Goal: Task Accomplishment & Management: Use online tool/utility

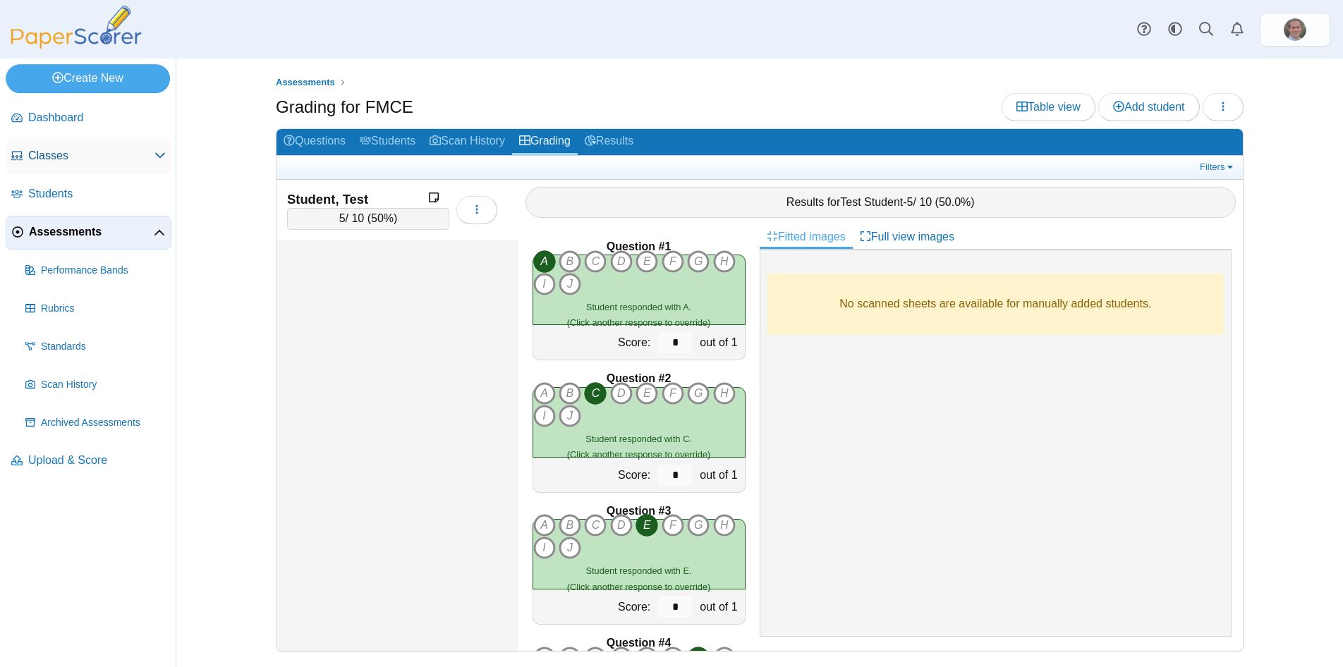
click at [47, 158] on span "Classes" at bounding box center [91, 156] width 126 height 16
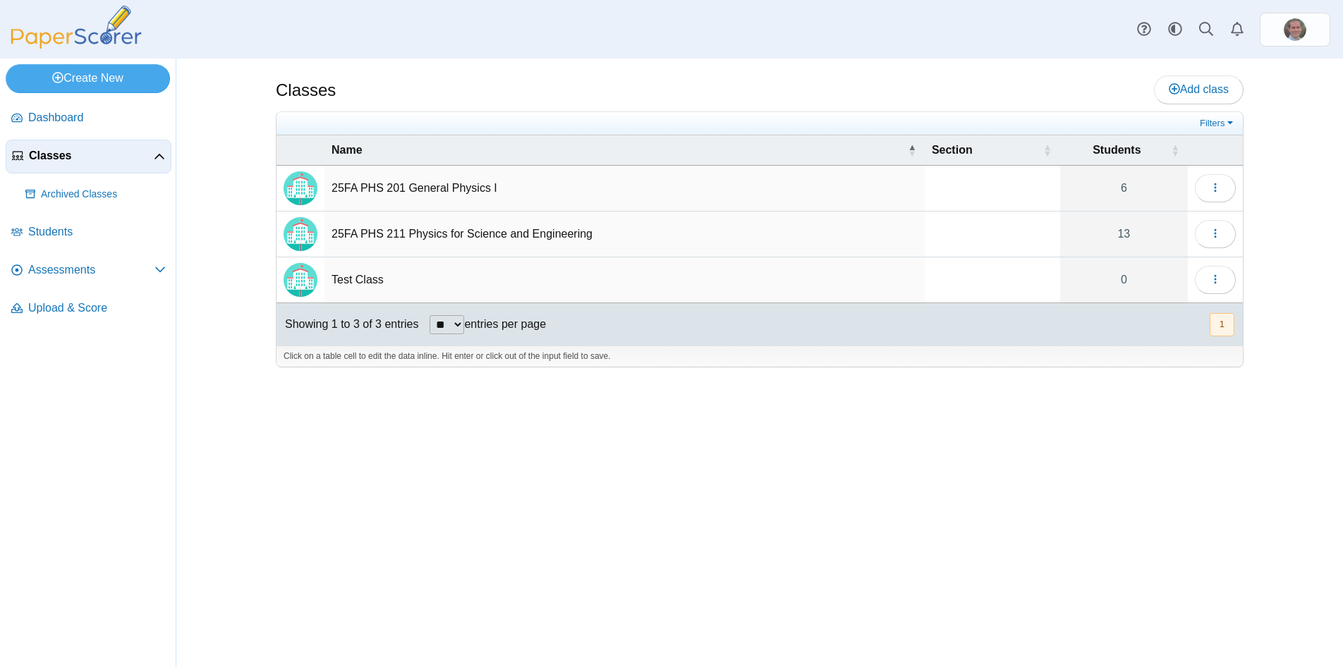
click at [438, 193] on td "25FA PHS 201 General Physics I" at bounding box center [624, 189] width 600 height 46
click at [1215, 191] on use "button" at bounding box center [1215, 187] width 2 height 9
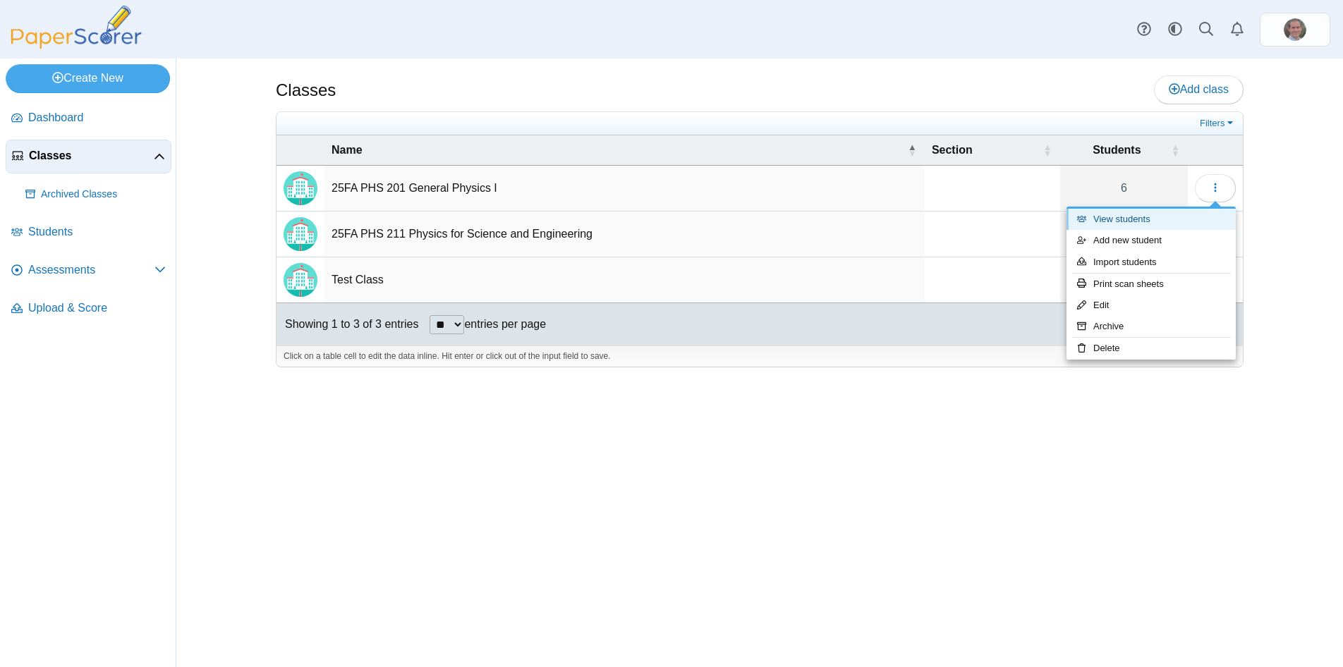
click at [1154, 221] on link "View students" at bounding box center [1150, 219] width 169 height 21
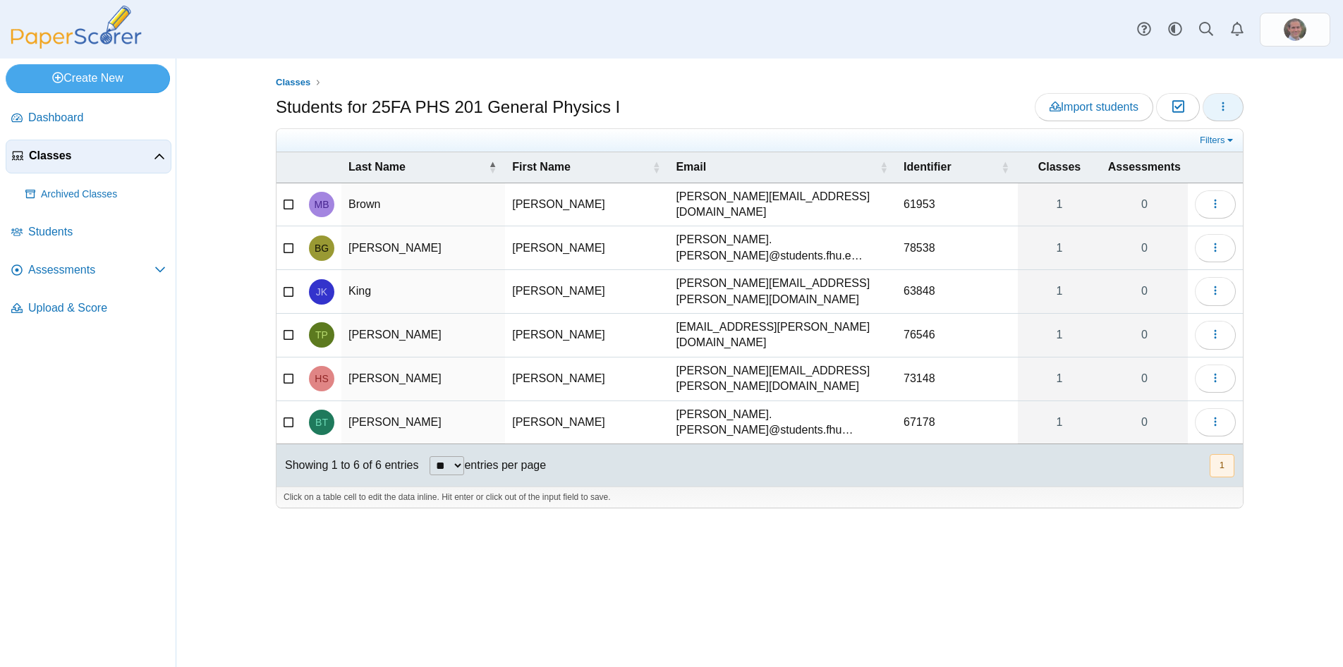
click at [1230, 106] on button "button" at bounding box center [1222, 107] width 41 height 28
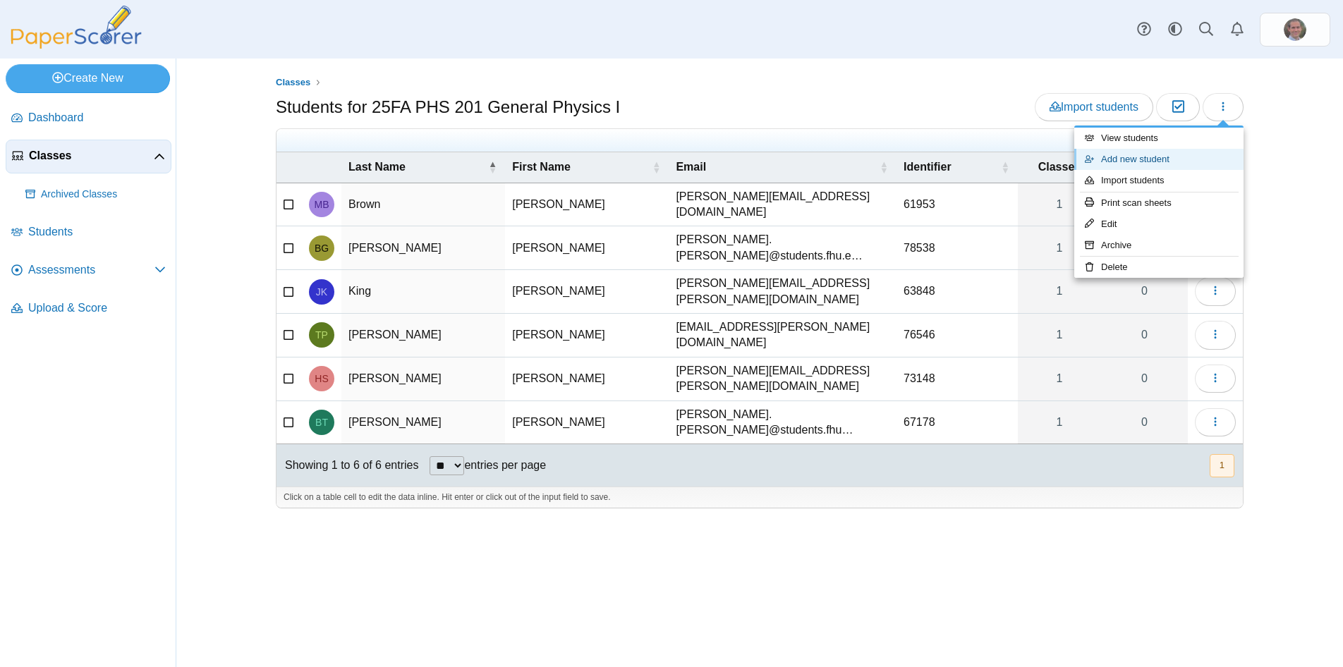
click at [1158, 160] on link "Add new student" at bounding box center [1158, 159] width 169 height 21
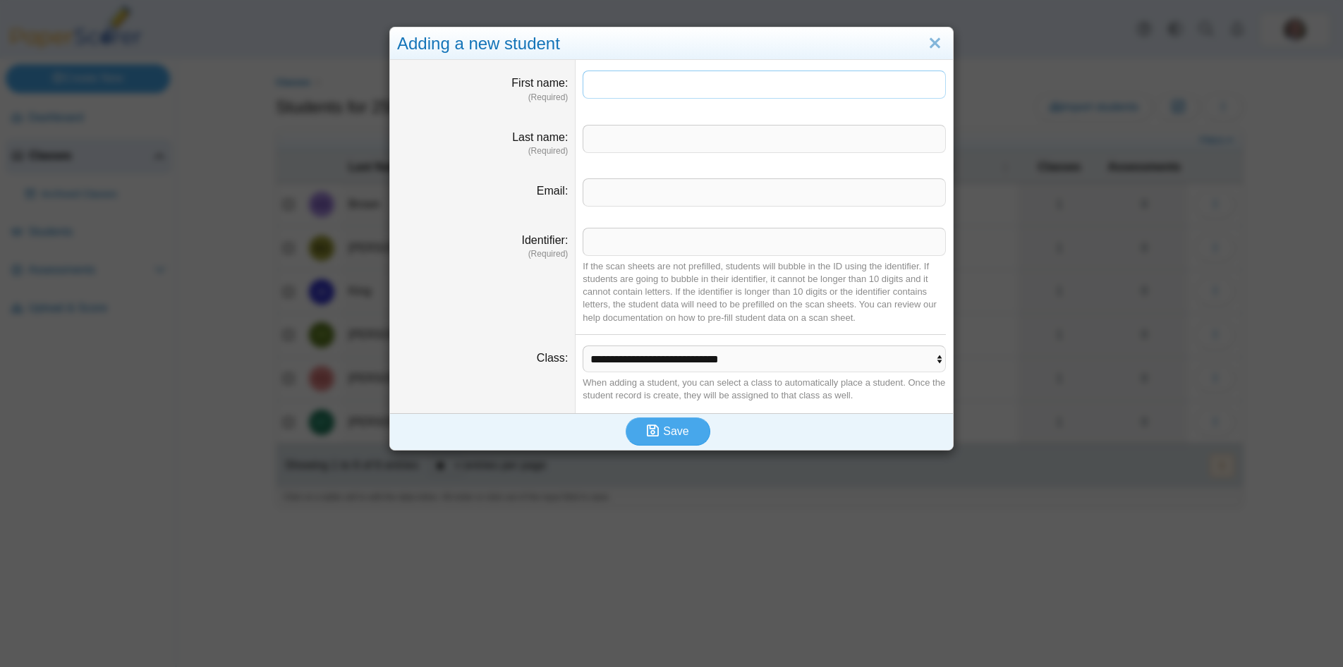
click at [676, 82] on input "First name" at bounding box center [764, 85] width 363 height 28
type input "******"
type input "*******"
paste input "**********"
type input "**********"
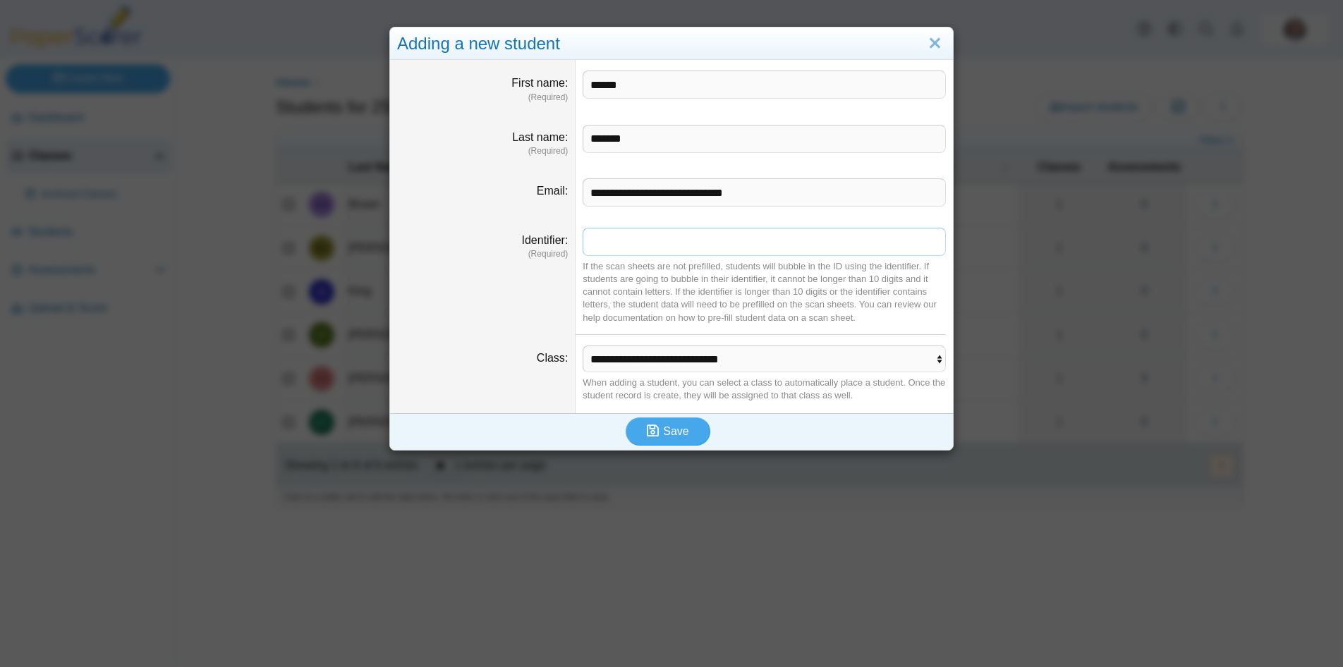
click at [662, 238] on input "Identifier" at bounding box center [764, 242] width 363 height 28
type input "*****"
click at [676, 428] on span "Save" at bounding box center [675, 431] width 25 height 12
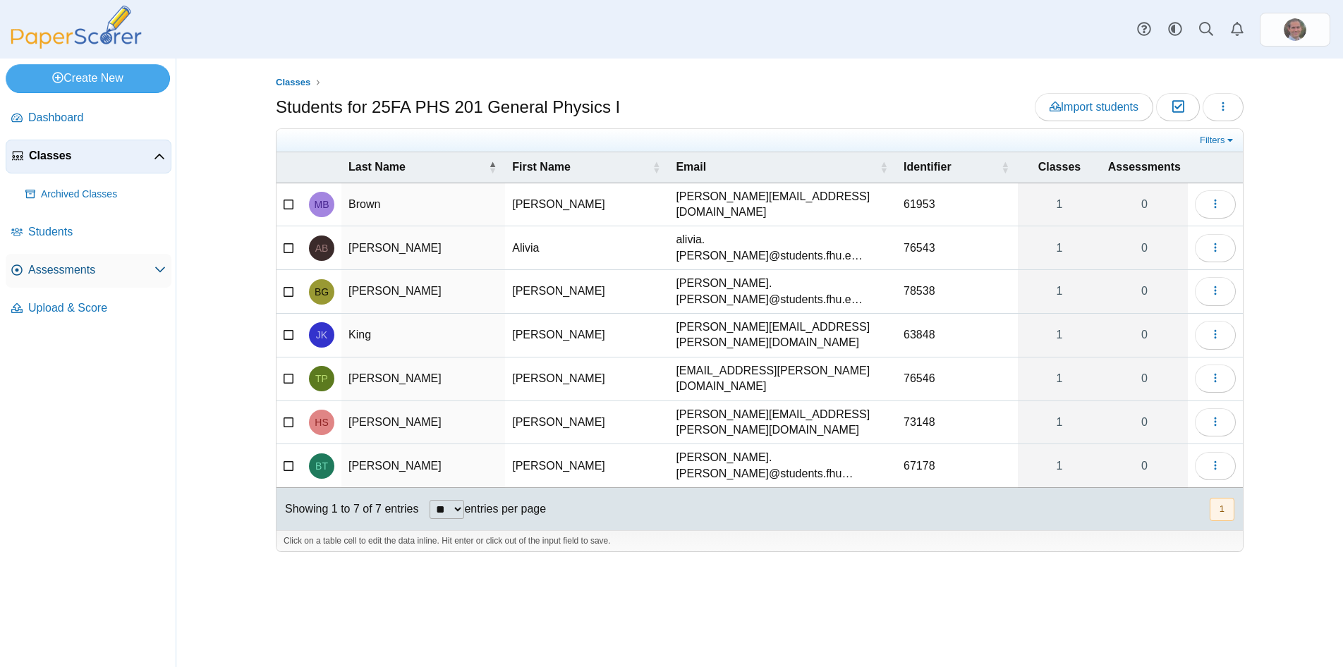
click at [55, 270] on span "Assessments" at bounding box center [91, 270] width 126 height 16
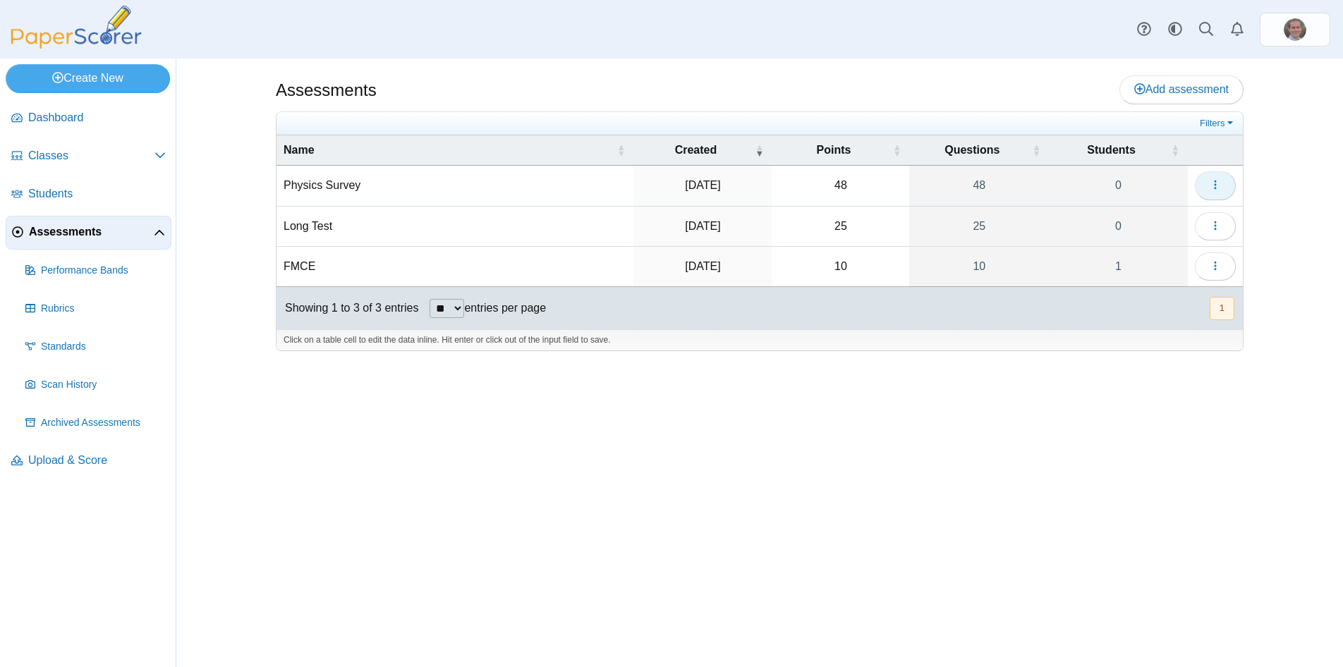
click at [1210, 185] on icon "button" at bounding box center [1214, 184] width 11 height 11
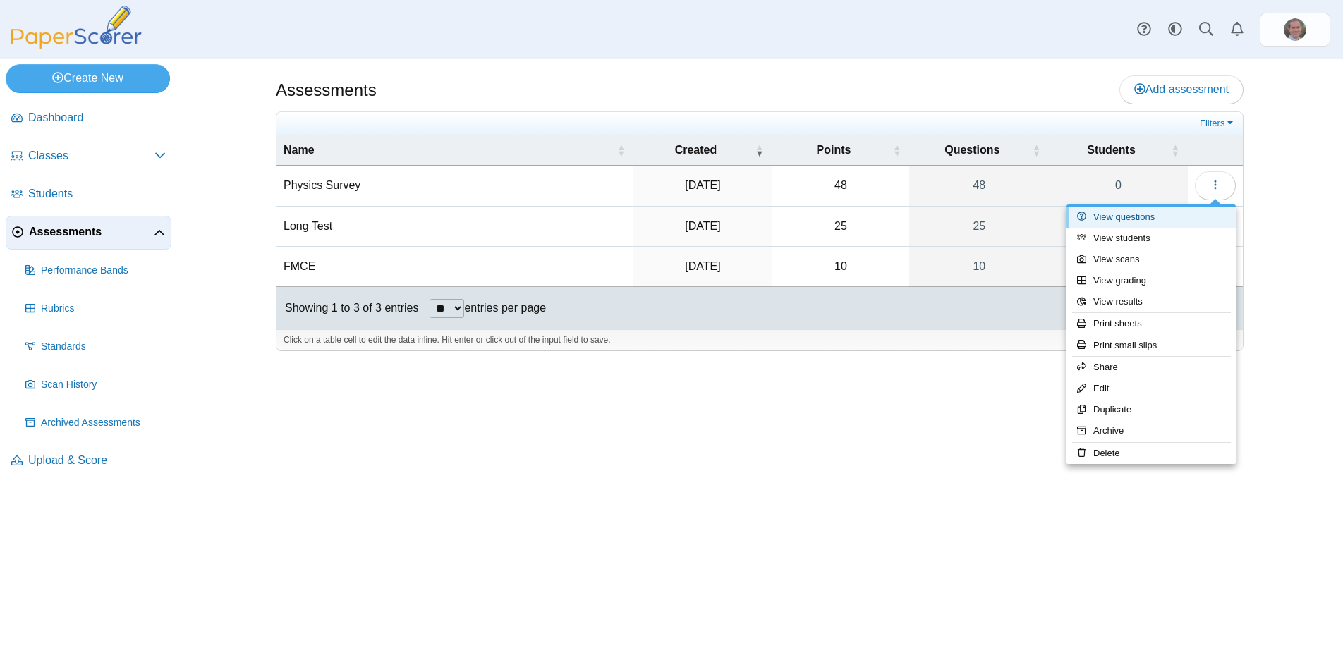
click at [1157, 216] on link "View questions" at bounding box center [1150, 217] width 169 height 21
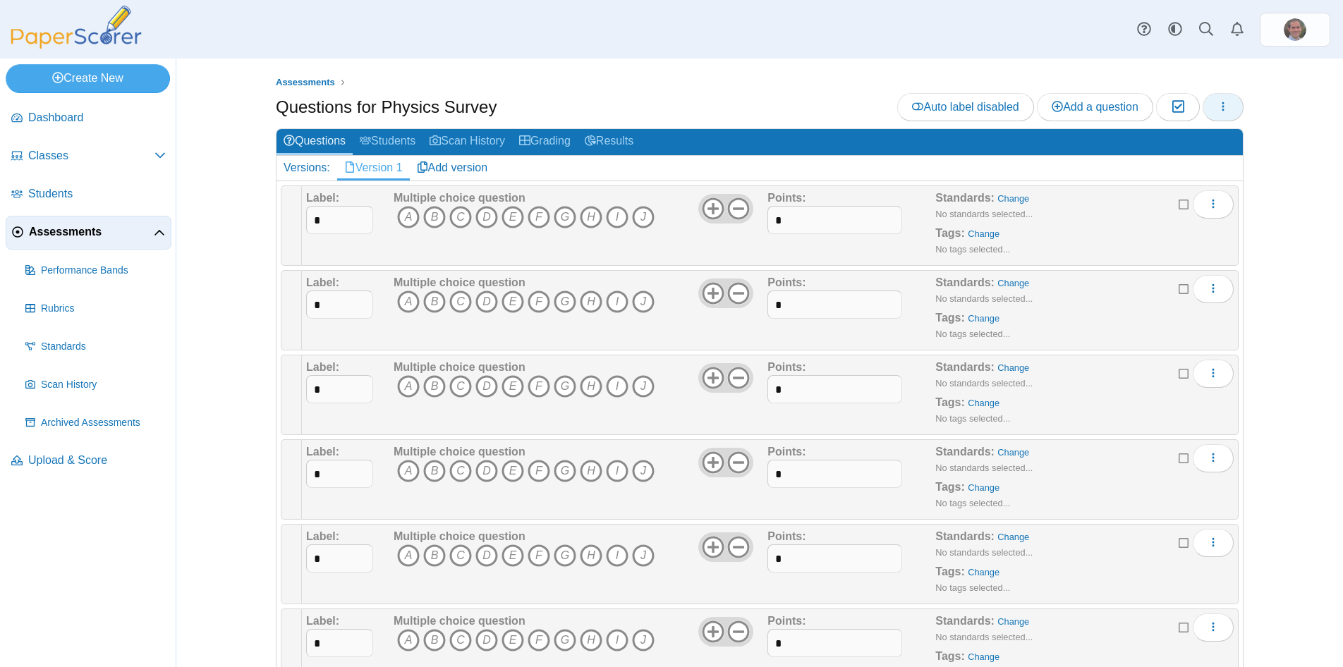
click at [1225, 108] on icon "button" at bounding box center [1222, 106] width 11 height 11
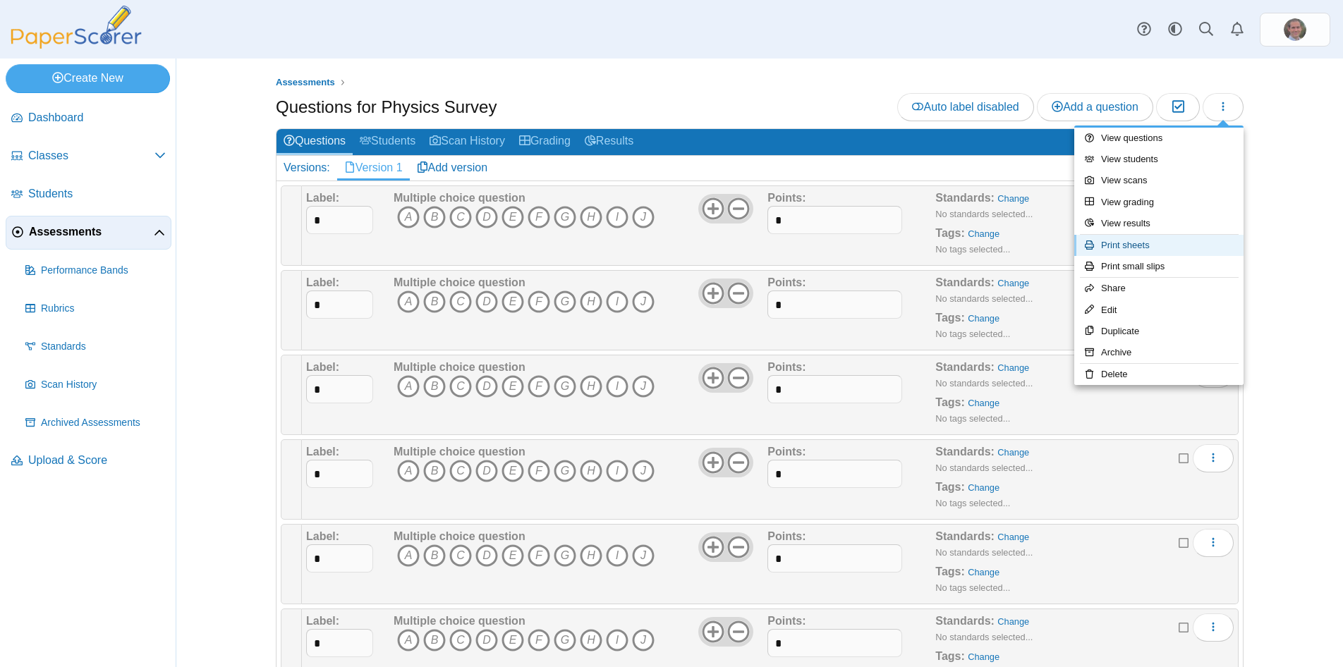
click at [1145, 245] on link "Print sheets" at bounding box center [1158, 245] width 169 height 21
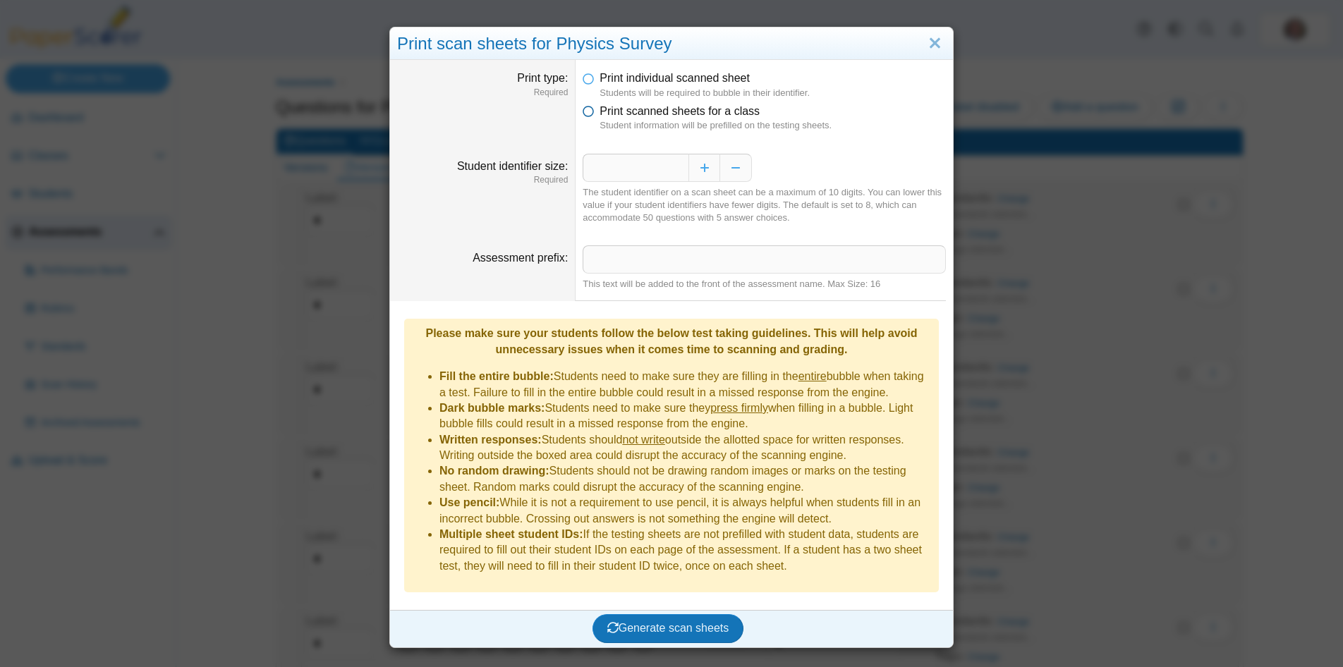
click at [589, 114] on icon at bounding box center [588, 109] width 11 height 10
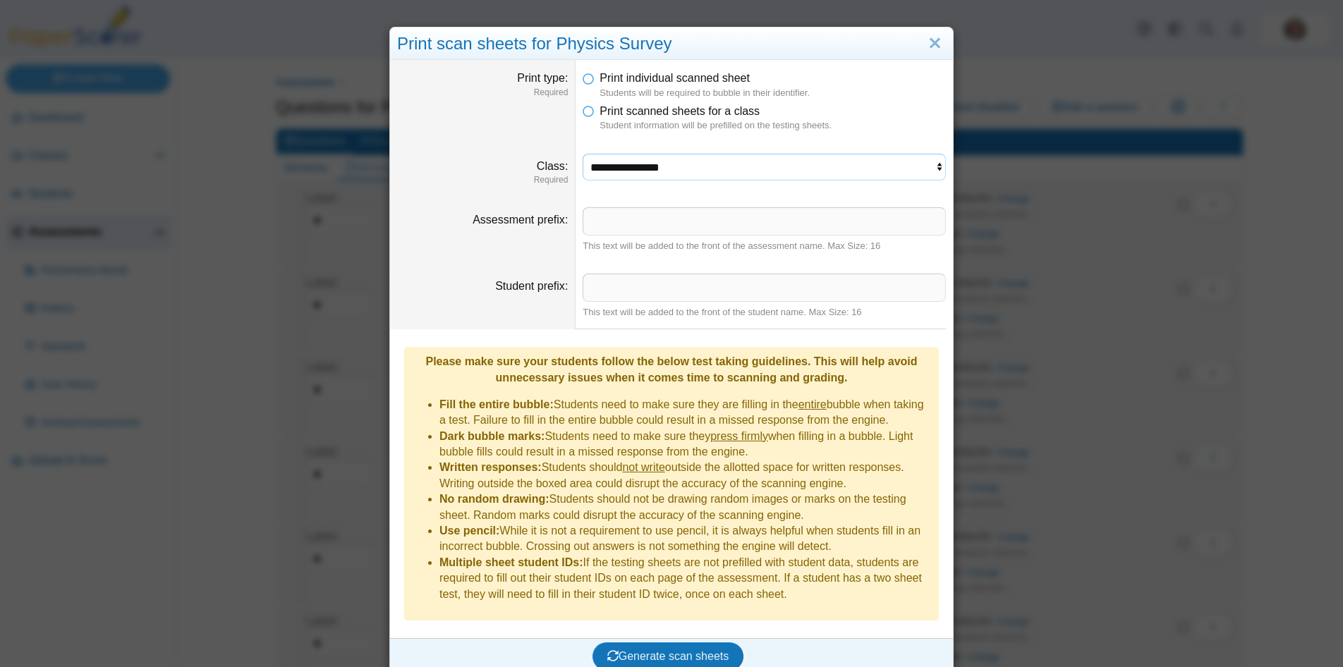
click at [583, 154] on select "**********" at bounding box center [764, 167] width 363 height 27
select select "**********"
click option "**********" at bounding box center [0, 0] width 0 height 0
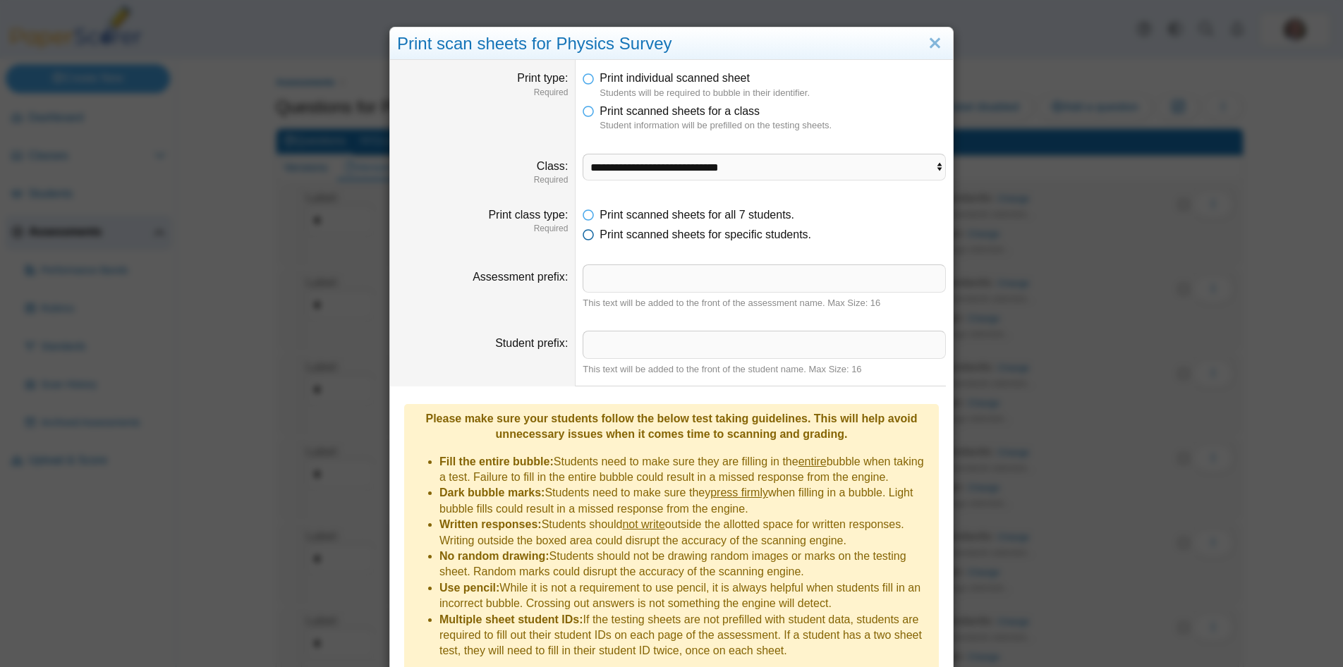
click at [592, 235] on icon at bounding box center [588, 232] width 11 height 10
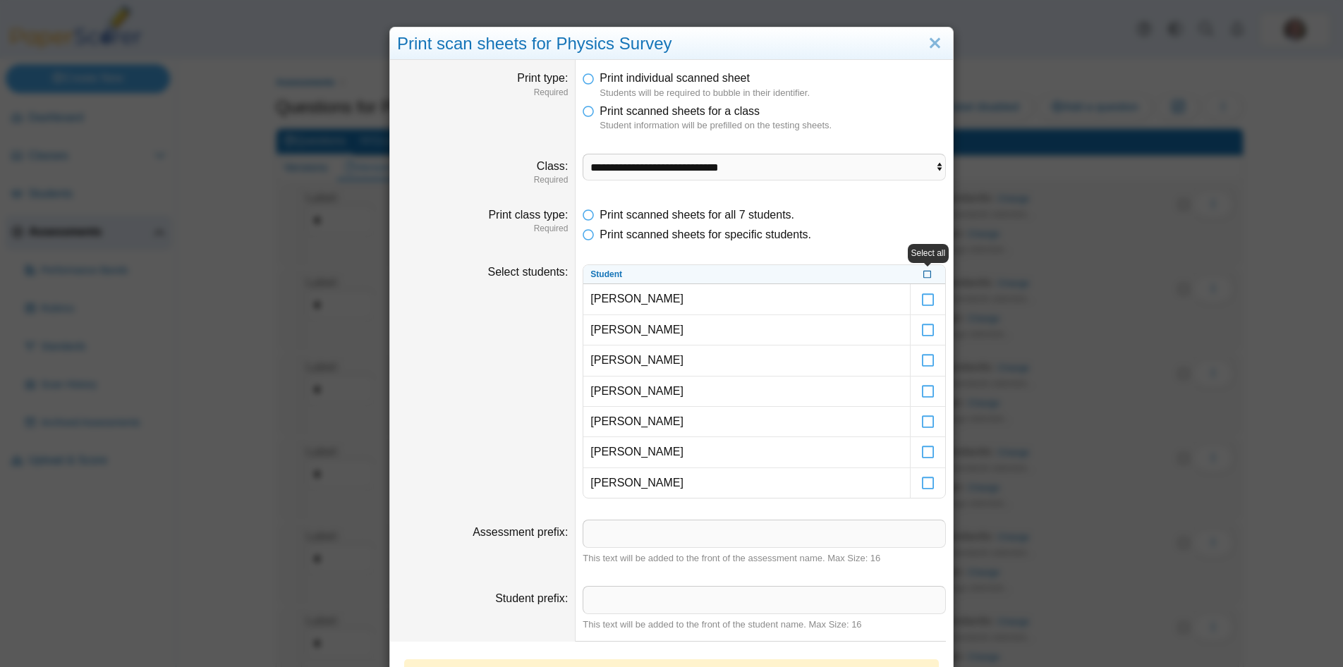
click at [927, 273] on icon at bounding box center [927, 273] width 8 height 8
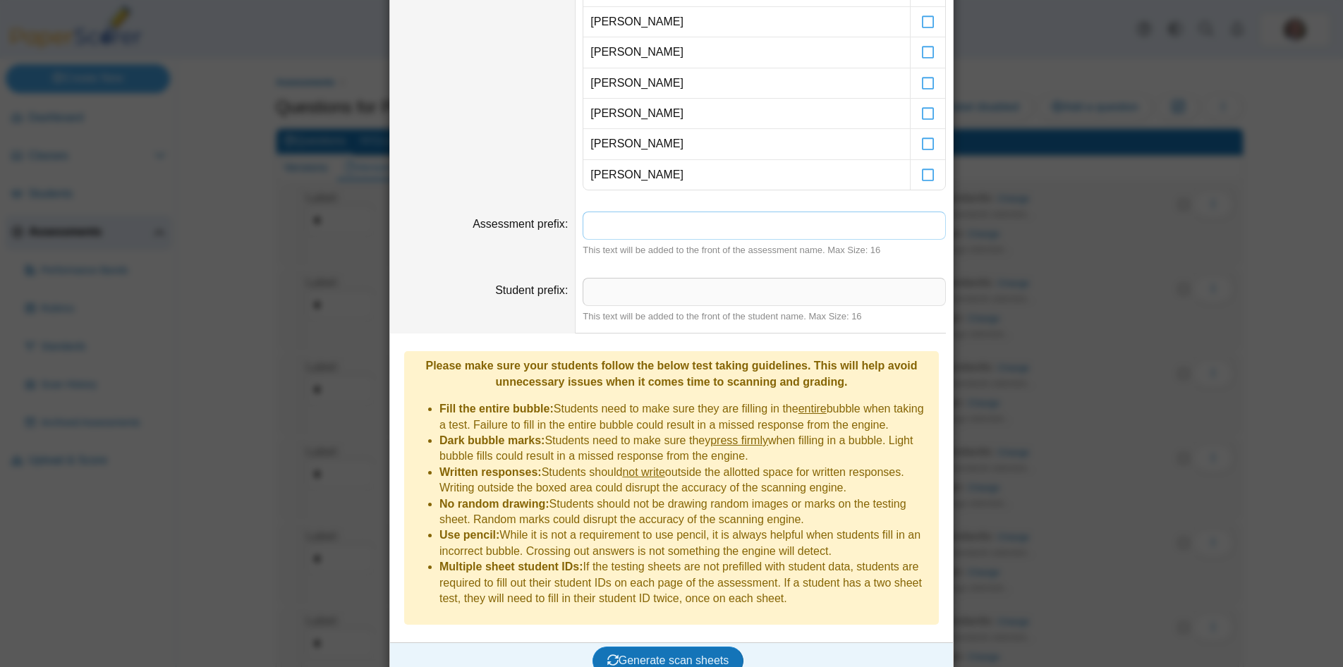
click at [667, 236] on input "Assessment prefix" at bounding box center [764, 226] width 363 height 28
type input "***"
click at [503, 250] on dt "Assessment prefix" at bounding box center [482, 234] width 185 height 66
click at [682, 654] on span "Generate scan sheets" at bounding box center [668, 660] width 122 height 12
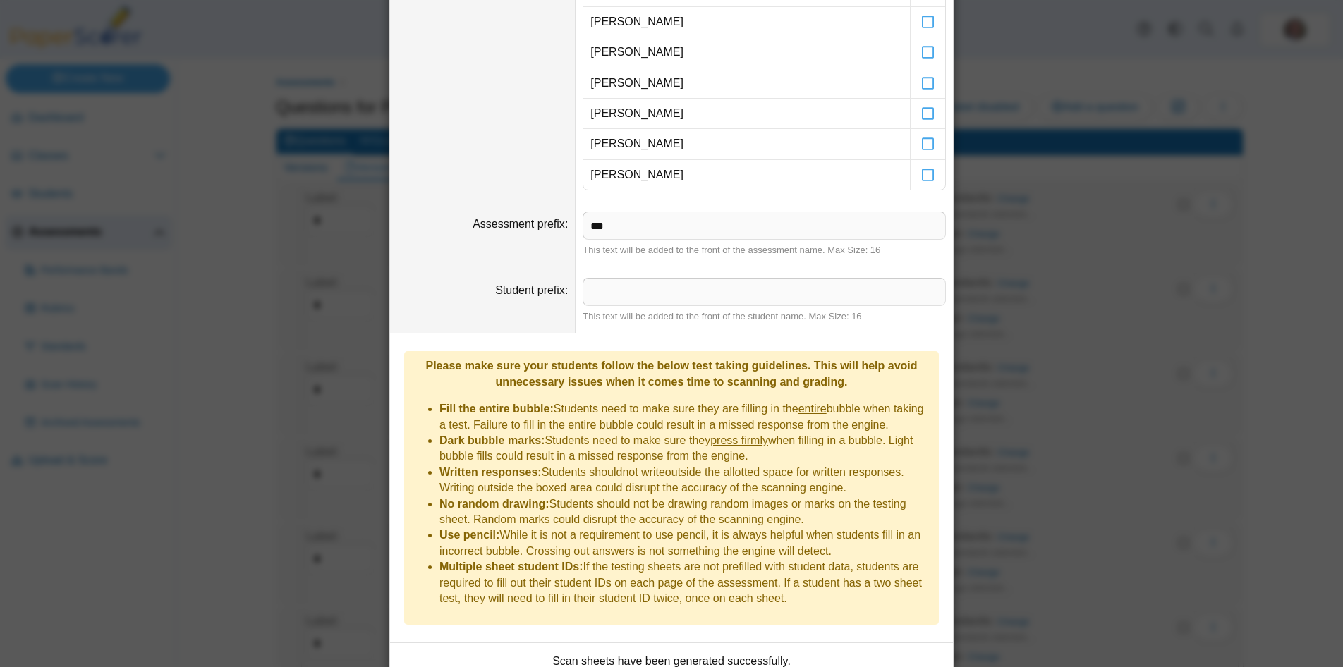
scroll to position [422, 0]
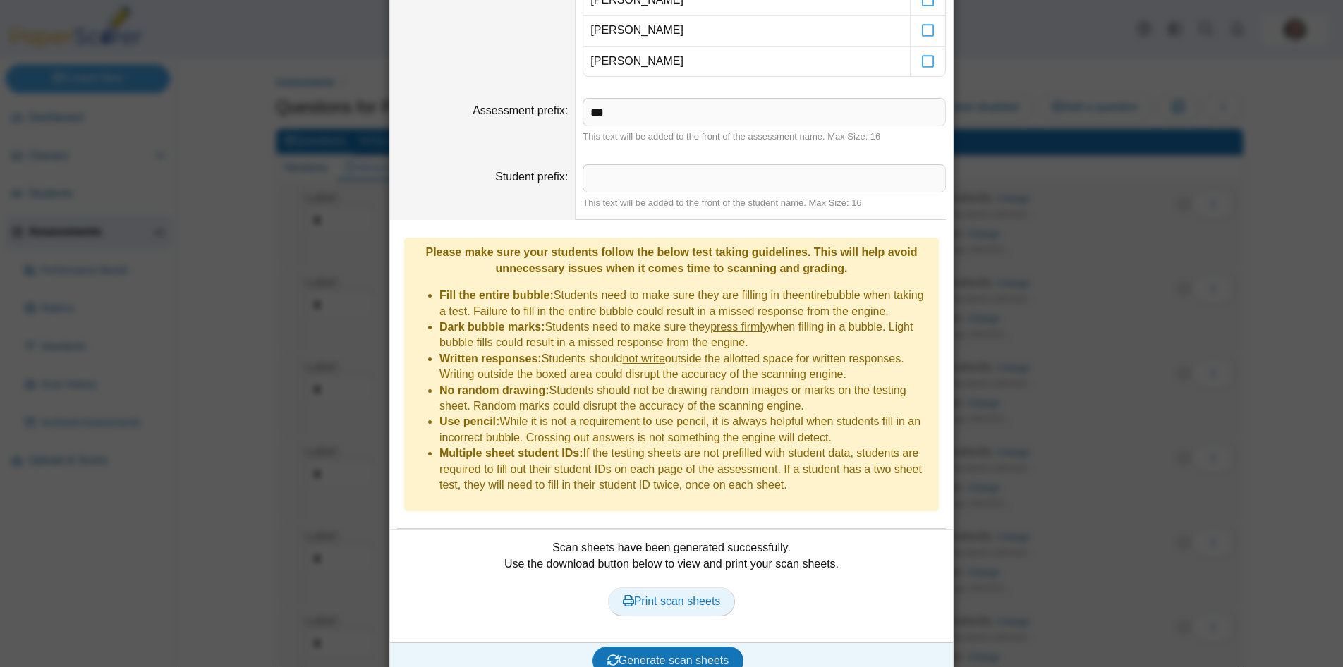
click at [691, 595] on span "Print scan sheets" at bounding box center [672, 601] width 98 height 12
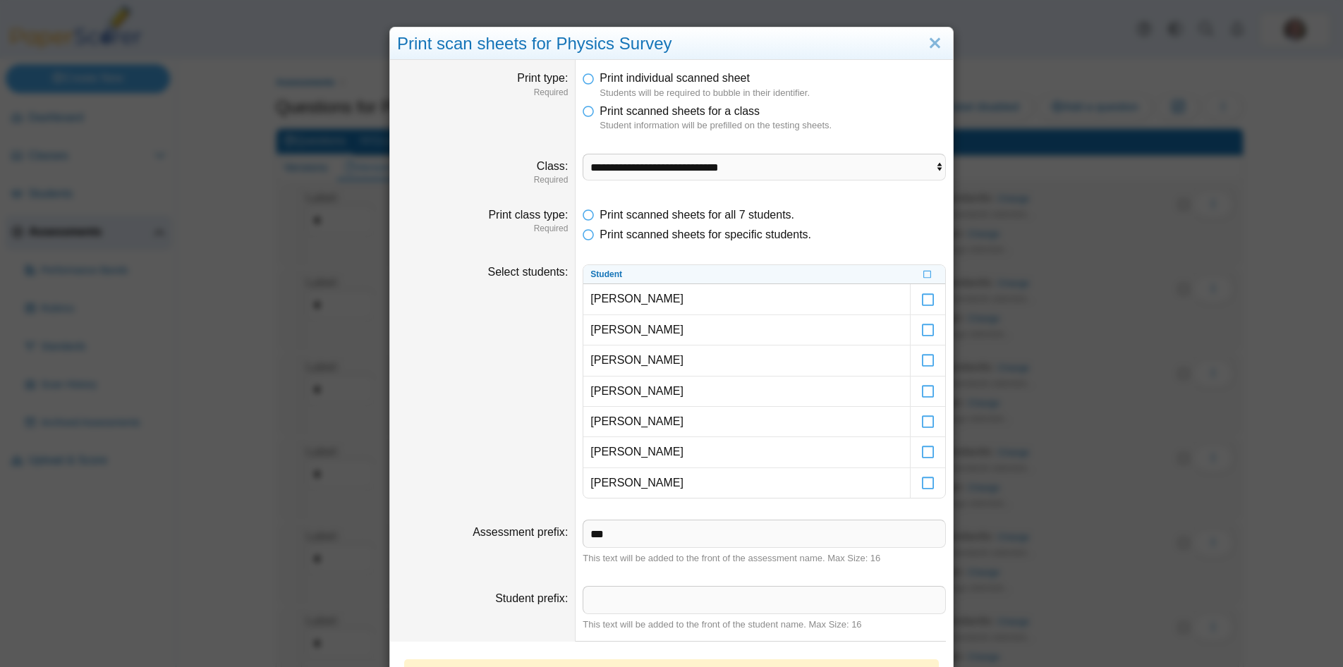
click at [1290, 209] on div "**********" at bounding box center [671, 333] width 1343 height 667
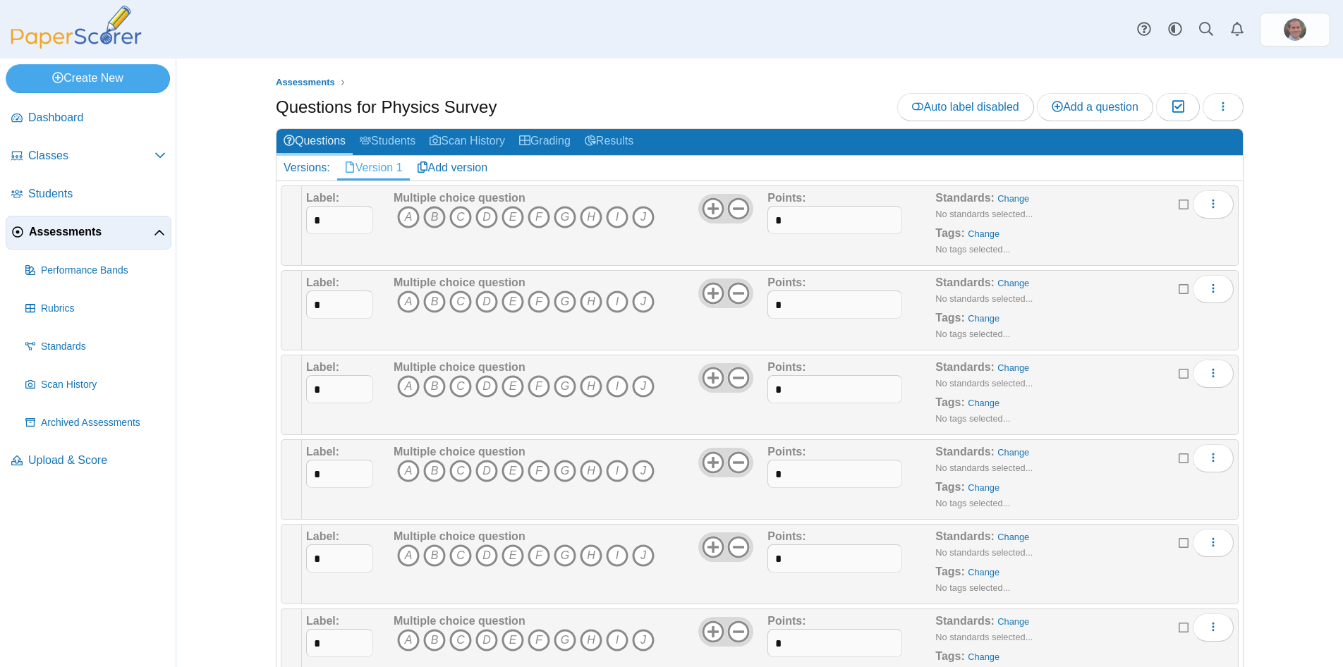
click at [432, 215] on icon "B" at bounding box center [434, 217] width 23 height 23
click at [485, 301] on icon "D" at bounding box center [486, 302] width 23 height 23
click at [542, 390] on icon "F" at bounding box center [538, 386] width 23 height 23
click at [539, 473] on icon "F" at bounding box center [538, 471] width 23 height 23
click at [489, 559] on icon "D" at bounding box center [486, 555] width 23 height 23
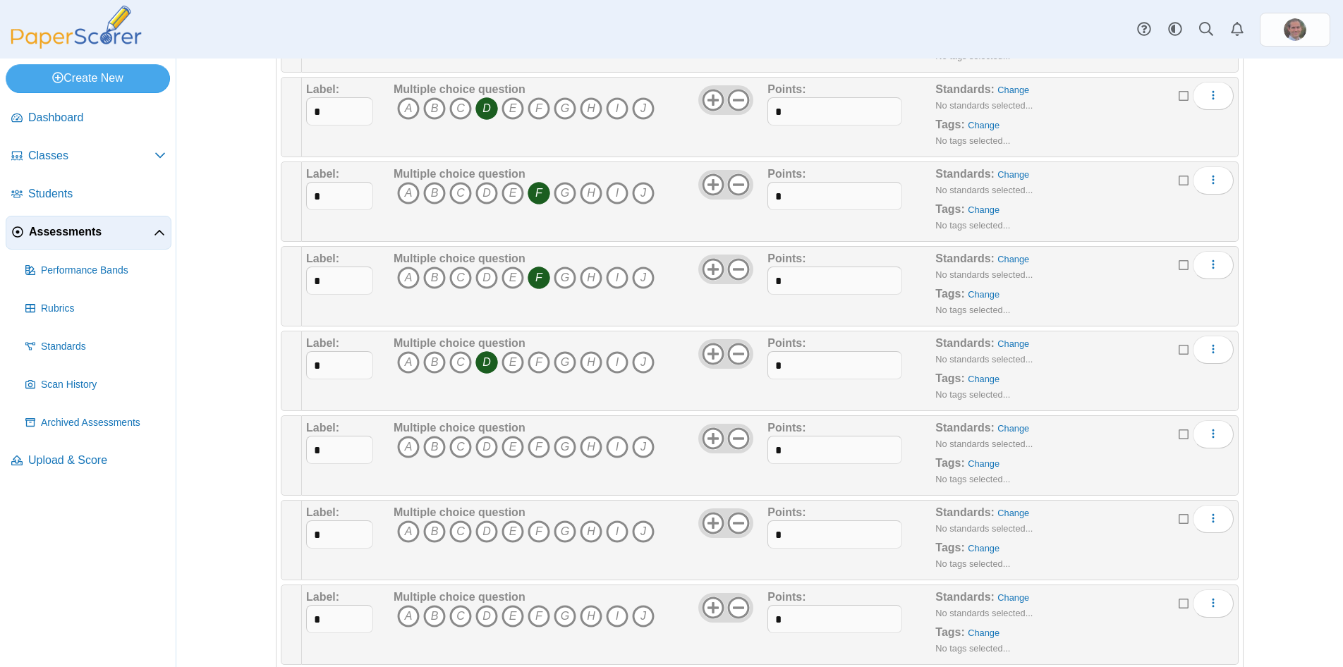
scroll to position [195, 0]
click at [437, 440] on icon "B" at bounding box center [434, 445] width 23 height 23
click at [435, 535] on icon "B" at bounding box center [434, 530] width 23 height 23
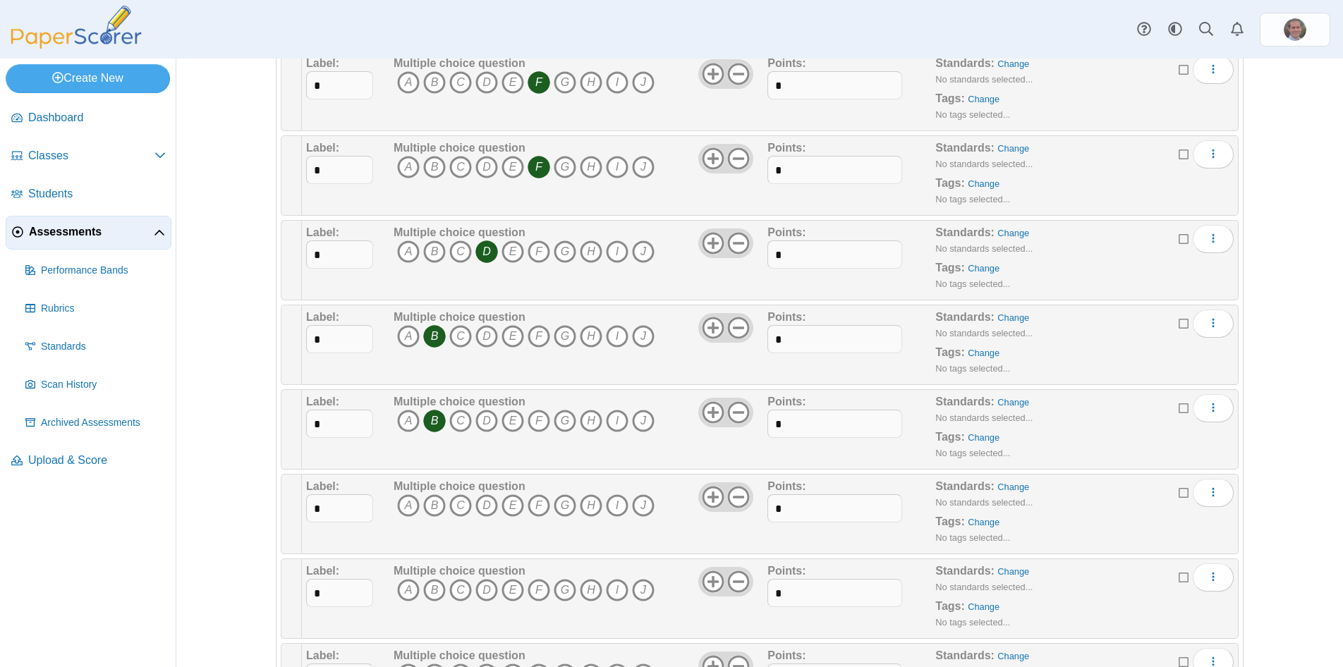
scroll to position [389, 0]
click at [405, 423] on icon "A" at bounding box center [408, 420] width 23 height 23
click at [411, 502] on icon "A" at bounding box center [408, 505] width 23 height 23
click at [410, 586] on icon "A" at bounding box center [408, 589] width 23 height 23
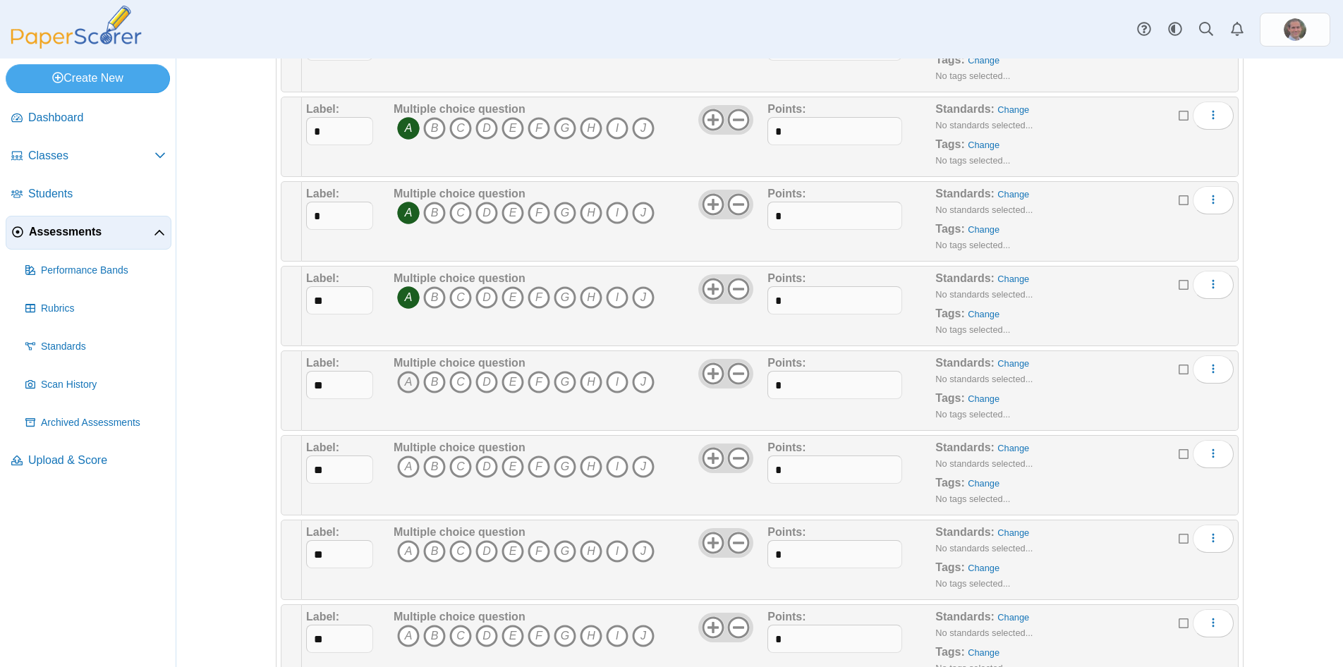
click at [407, 385] on icon "A" at bounding box center [408, 382] width 23 height 23
click at [411, 464] on icon "A" at bounding box center [408, 467] width 23 height 23
click at [408, 553] on icon "A" at bounding box center [408, 551] width 23 height 23
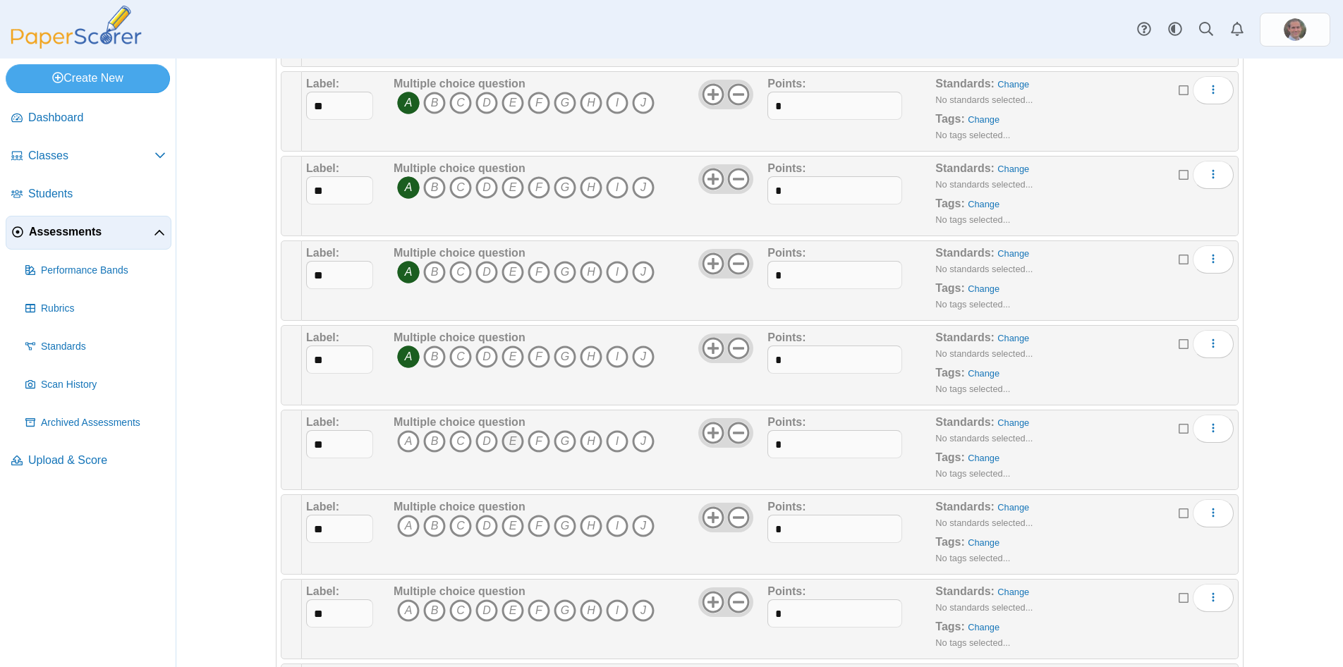
click at [508, 445] on icon "E" at bounding box center [512, 441] width 23 height 23
click at [513, 524] on icon "E" at bounding box center [512, 526] width 23 height 23
click at [406, 607] on icon "A" at bounding box center [408, 610] width 23 height 23
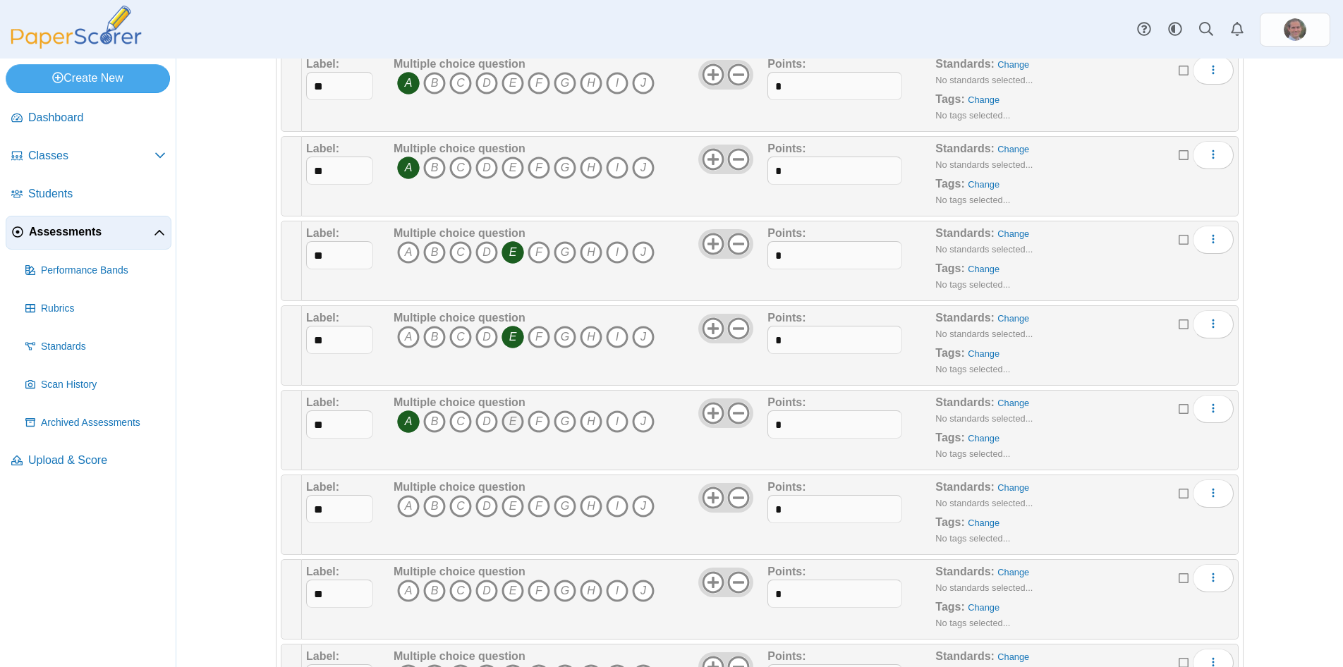
scroll to position [1071, 0]
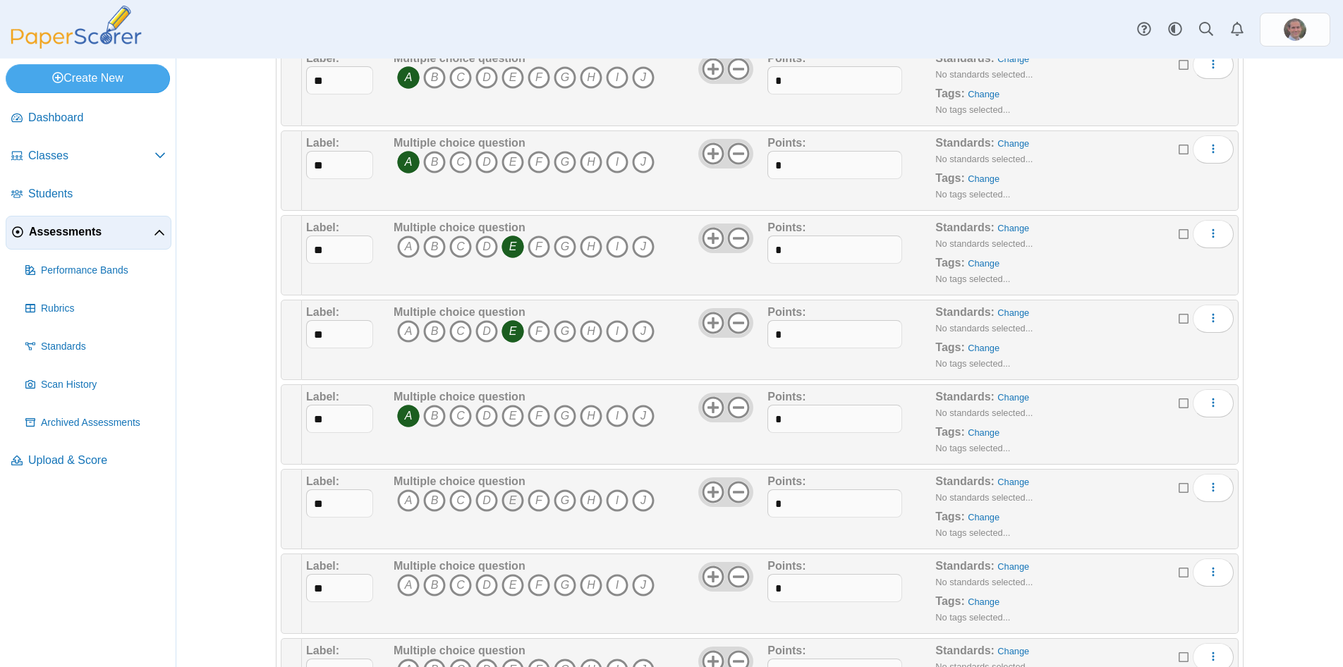
click at [513, 508] on icon "E" at bounding box center [512, 500] width 23 height 23
click at [439, 587] on icon "B" at bounding box center [434, 585] width 23 height 23
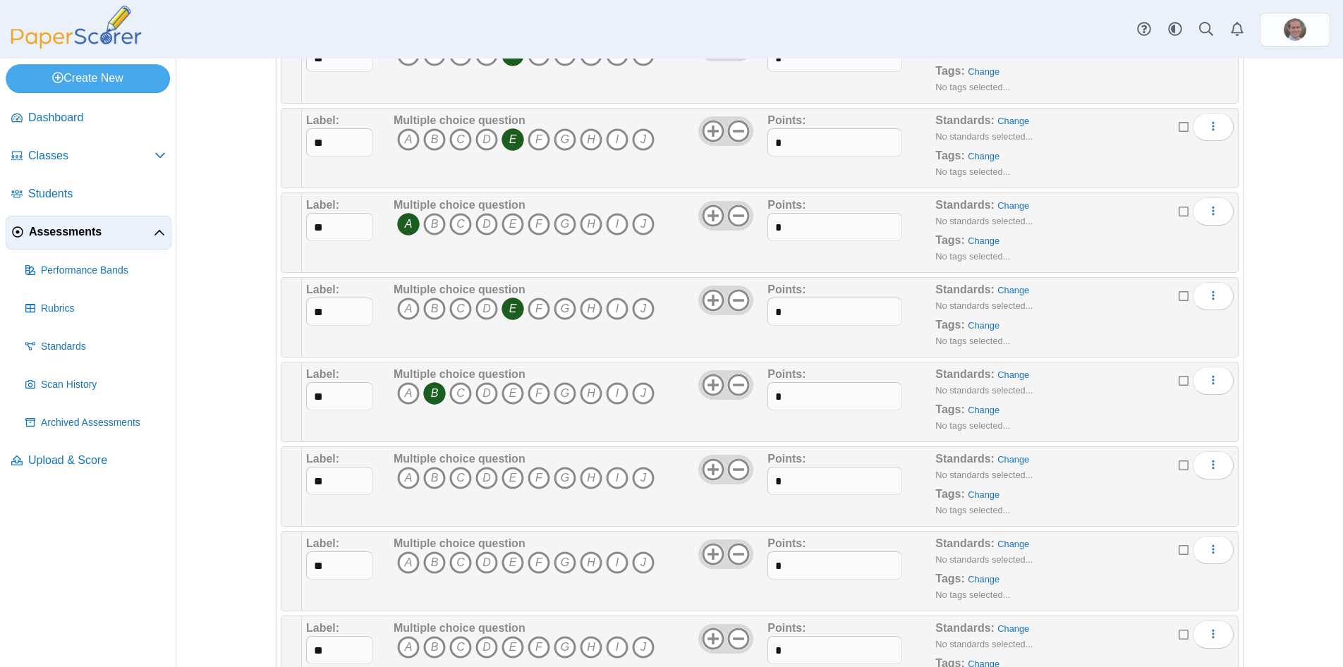
scroll to position [1362, 0]
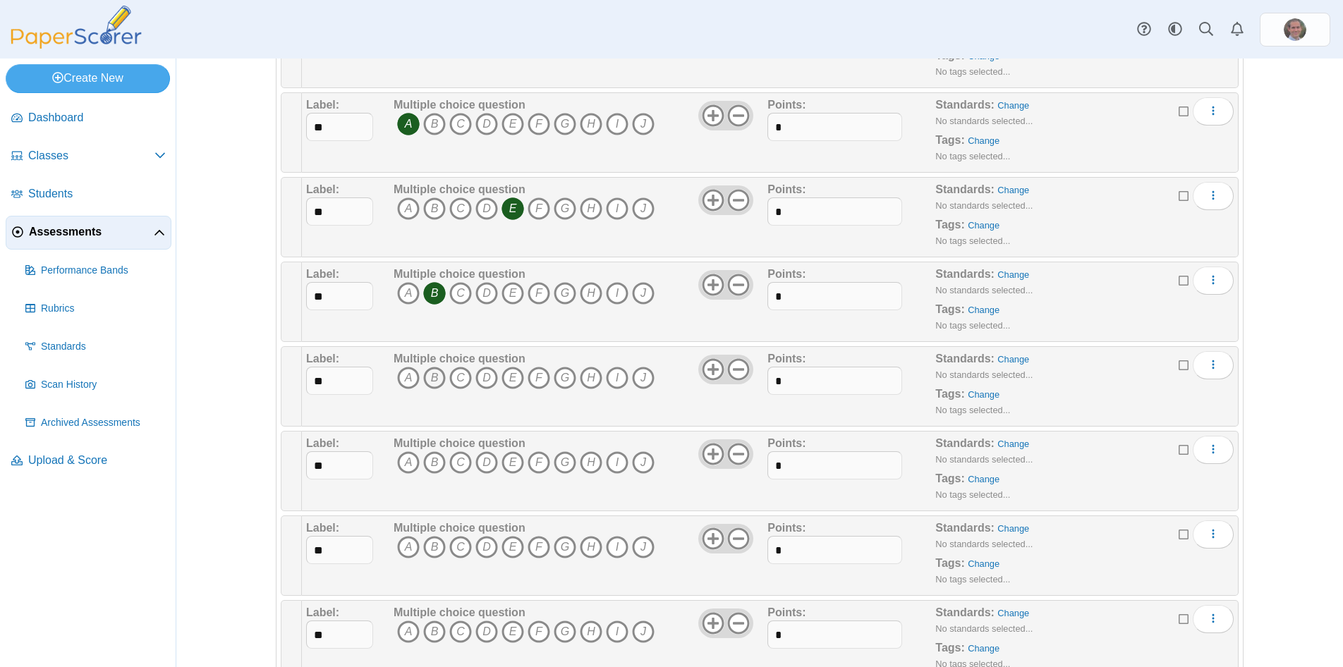
click at [433, 382] on icon "B" at bounding box center [434, 378] width 23 height 23
click at [571, 467] on icon "G" at bounding box center [565, 462] width 23 height 23
click at [514, 544] on icon "E" at bounding box center [512, 547] width 23 height 23
click at [413, 633] on icon "A" at bounding box center [408, 632] width 23 height 23
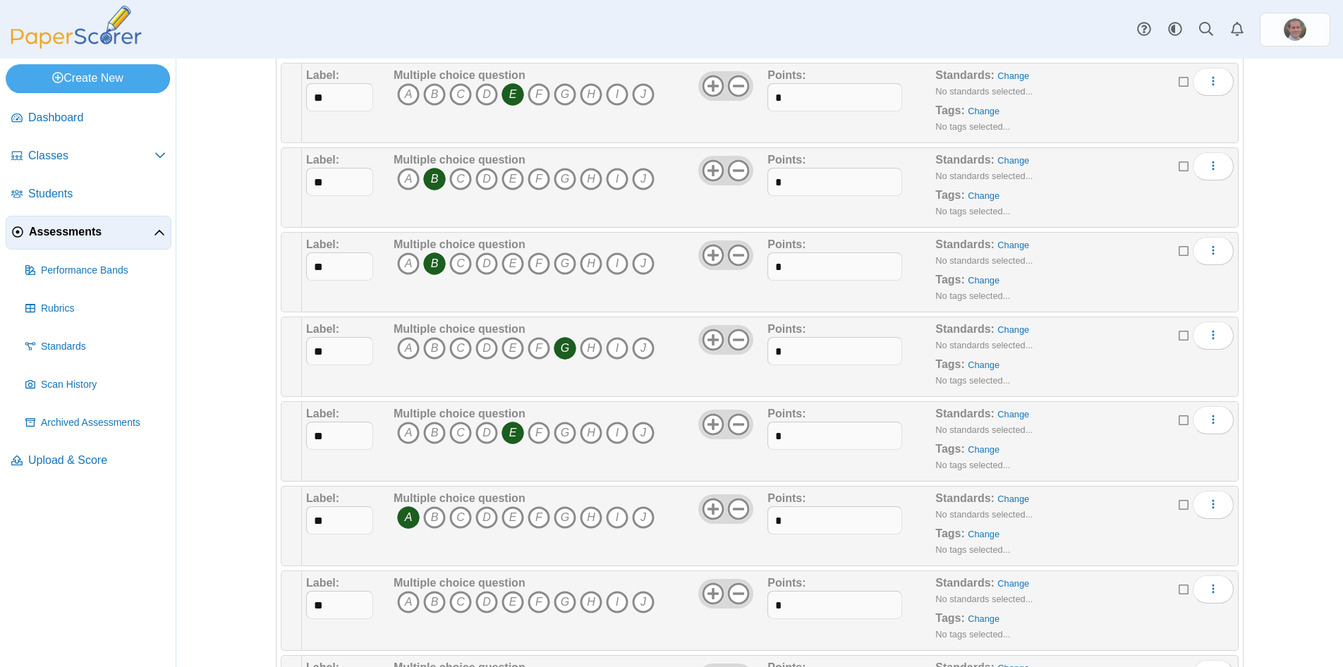
scroll to position [1557, 0]
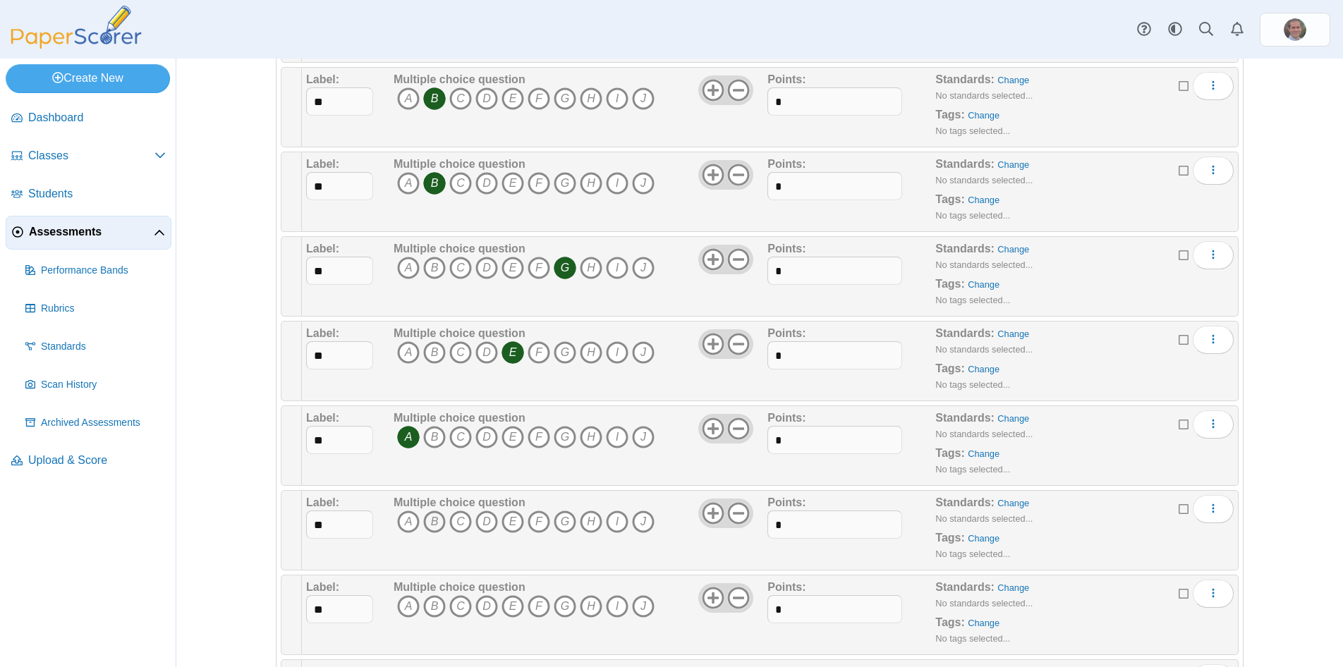
click at [437, 518] on icon "B" at bounding box center [434, 522] width 23 height 23
click at [465, 607] on icon "C" at bounding box center [460, 606] width 23 height 23
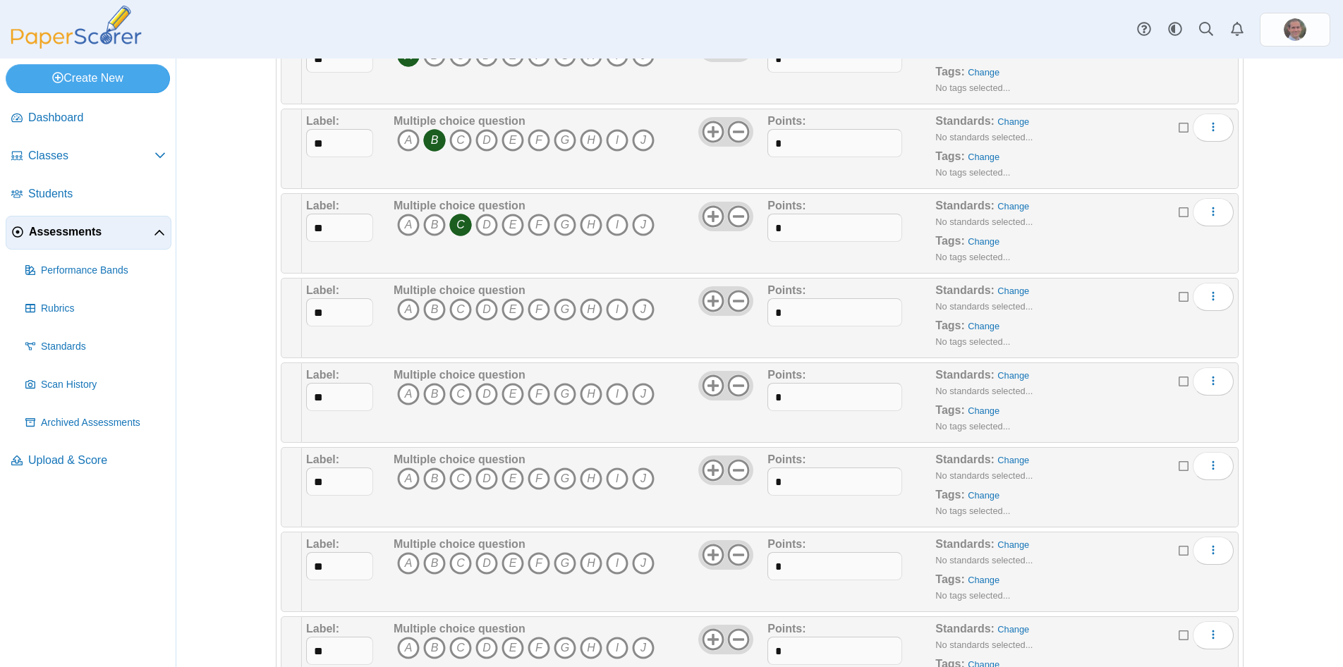
scroll to position [1946, 0]
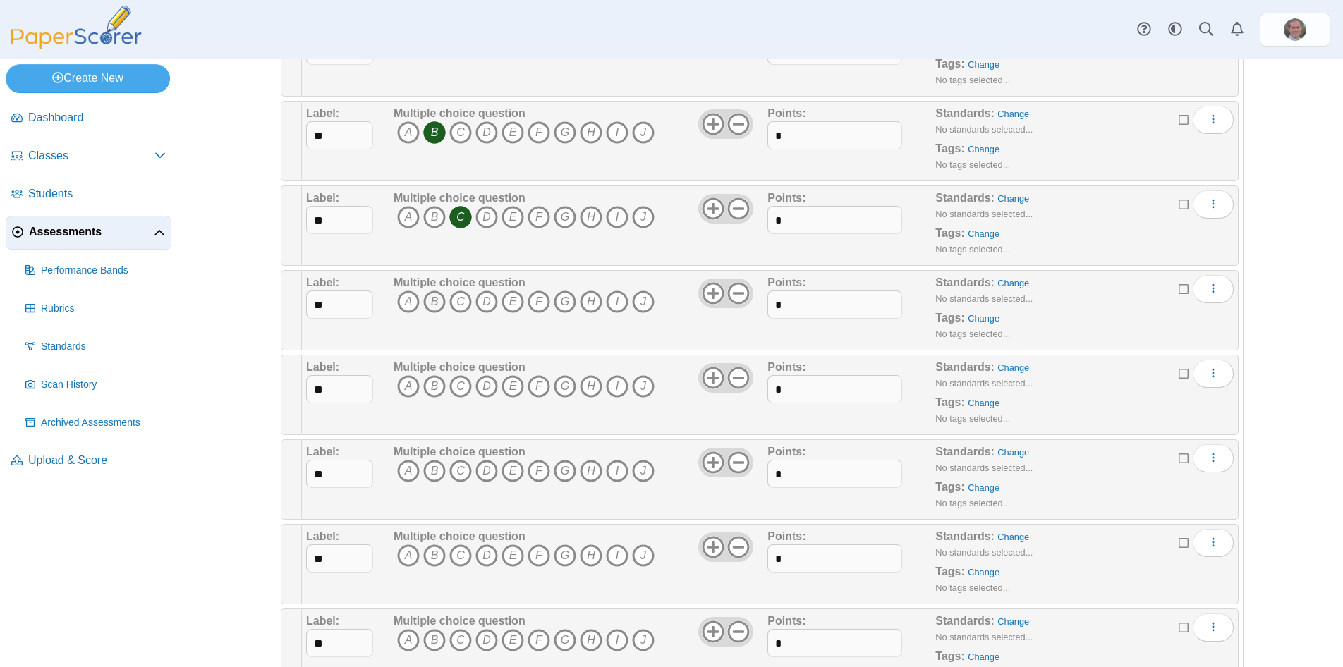
click at [429, 303] on icon "B" at bounding box center [434, 302] width 23 height 23
click at [459, 383] on icon "C" at bounding box center [460, 386] width 23 height 23
click at [407, 474] on icon "A" at bounding box center [408, 471] width 23 height 23
click at [405, 542] on b "Multiple choice question" at bounding box center [460, 536] width 132 height 12
click at [406, 552] on icon "A" at bounding box center [408, 555] width 23 height 23
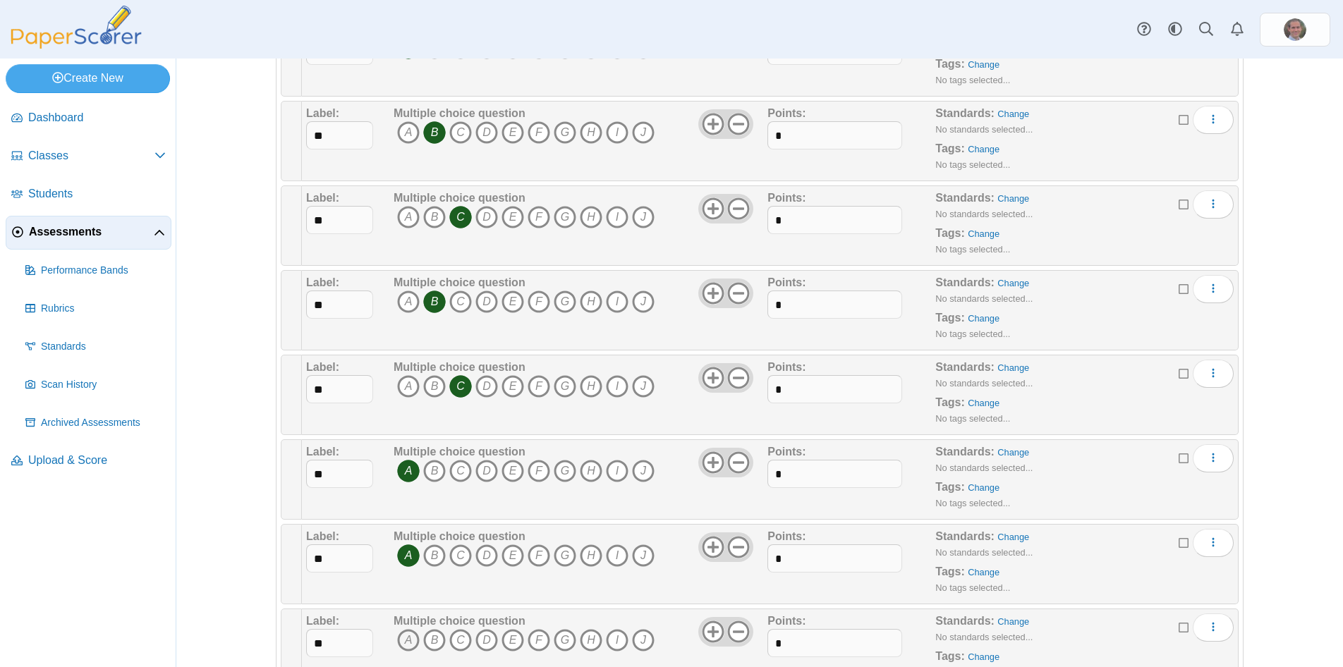
click at [411, 635] on icon "A" at bounding box center [408, 640] width 23 height 23
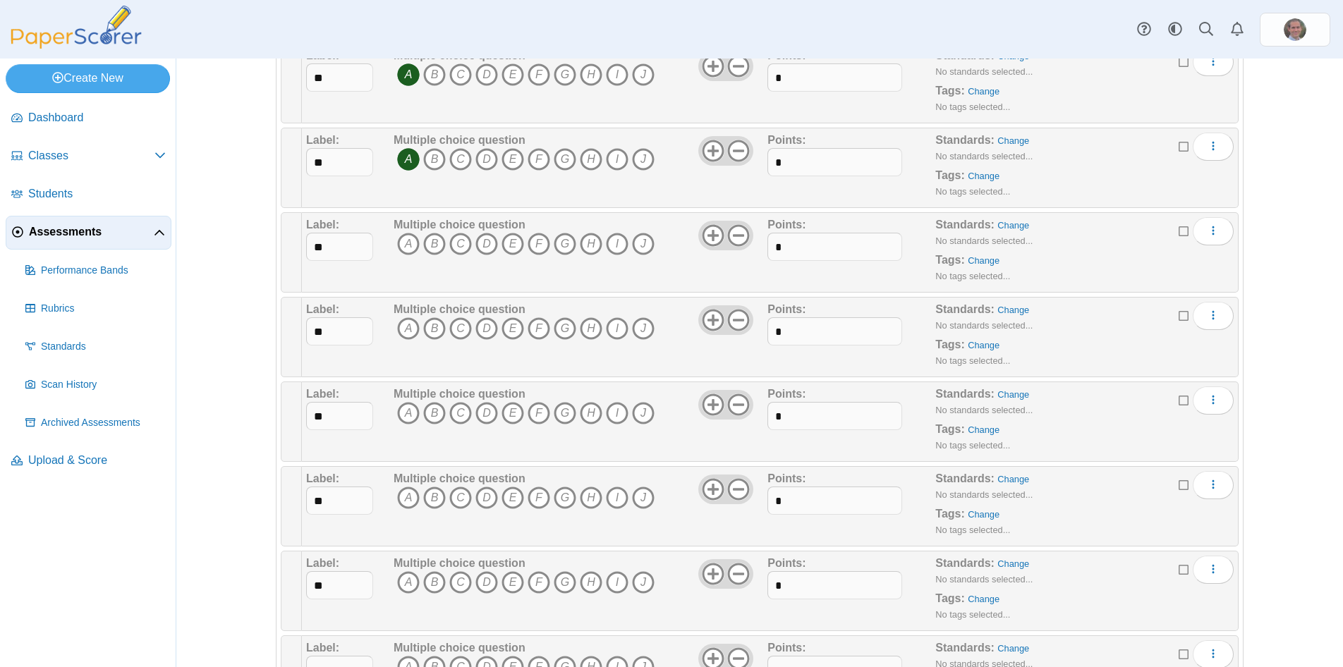
scroll to position [2530, 0]
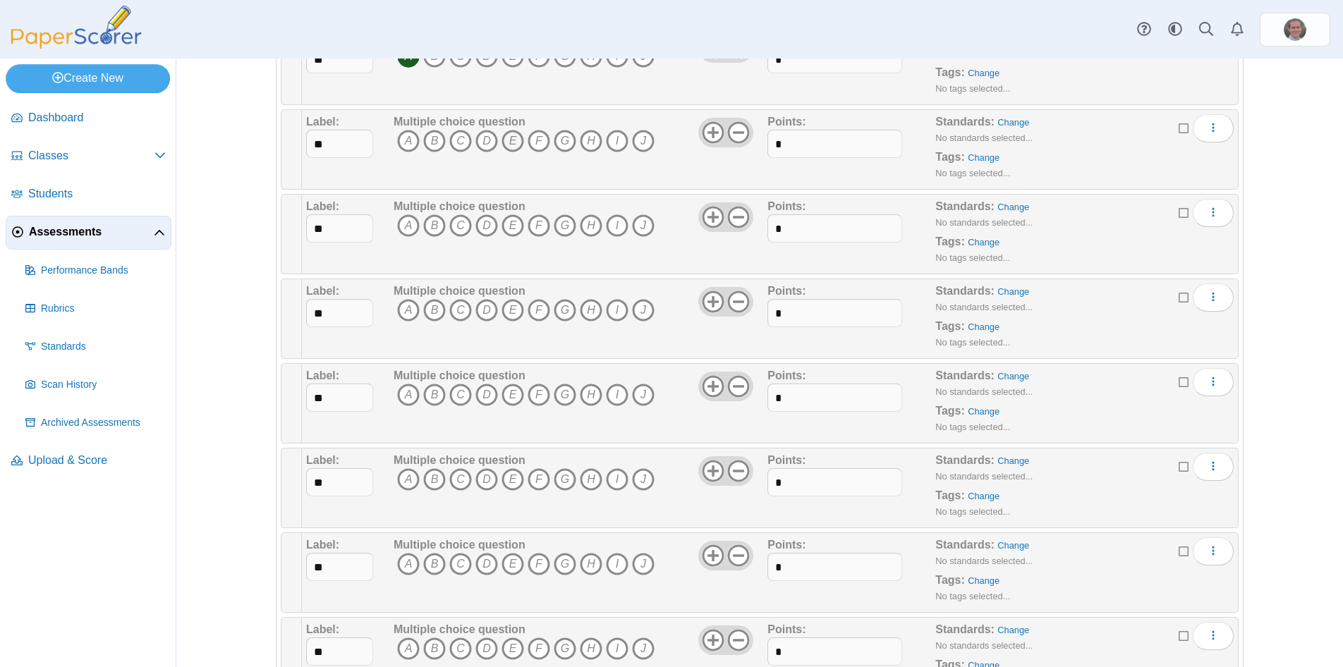
click at [512, 141] on icon "E" at bounding box center [512, 141] width 23 height 23
click at [512, 222] on icon "E" at bounding box center [512, 225] width 23 height 23
click at [513, 312] on icon "E" at bounding box center [512, 310] width 23 height 23
click at [512, 394] on icon "E" at bounding box center [512, 395] width 23 height 23
click at [514, 475] on icon "E" at bounding box center [512, 479] width 23 height 23
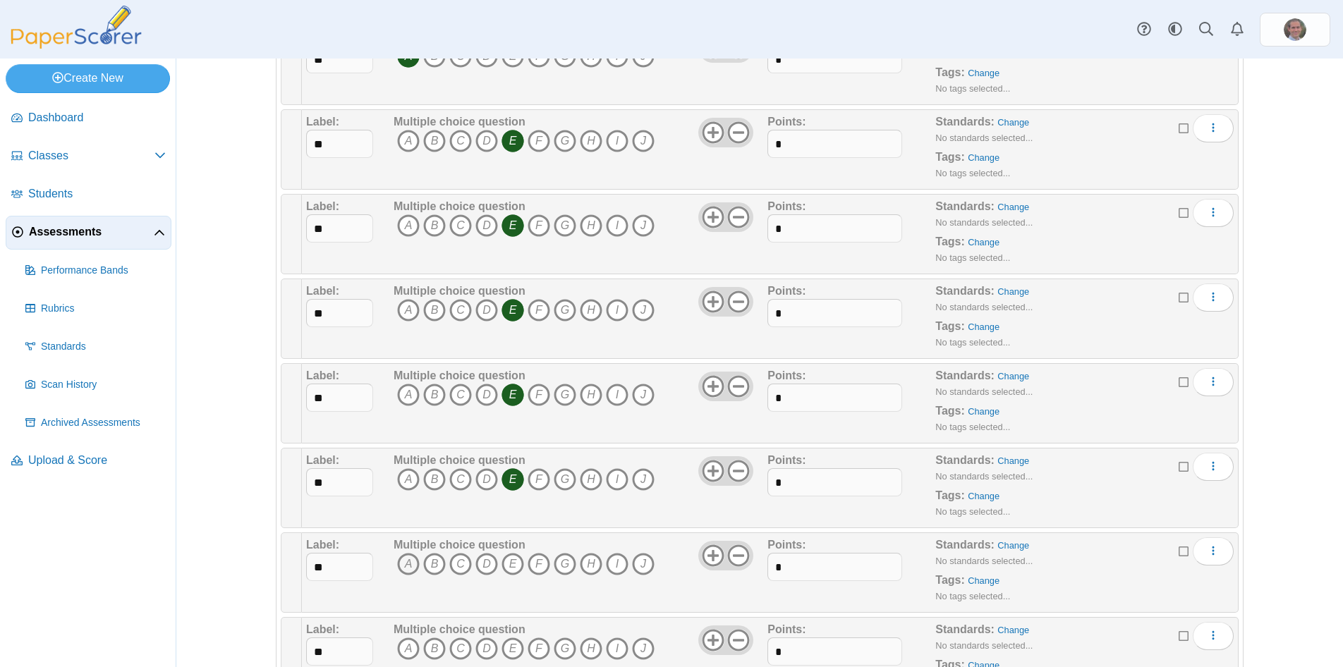
click at [409, 560] on icon "A" at bounding box center [408, 564] width 23 height 23
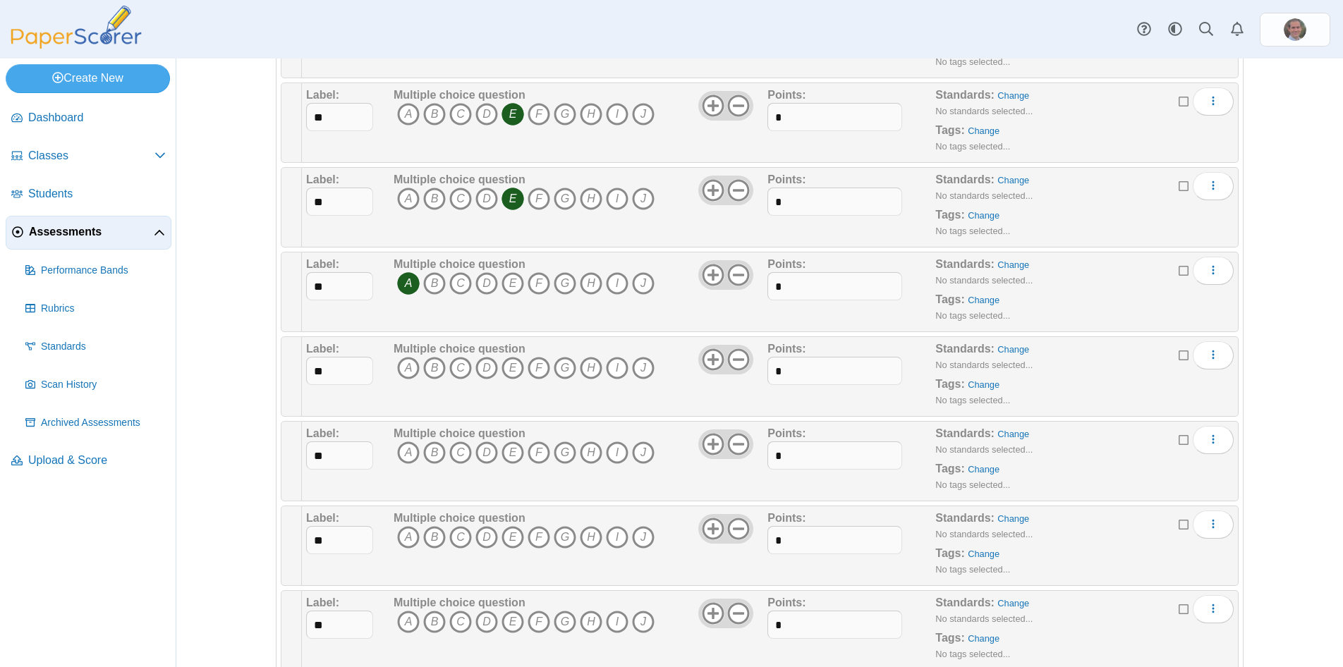
scroll to position [2920, 0]
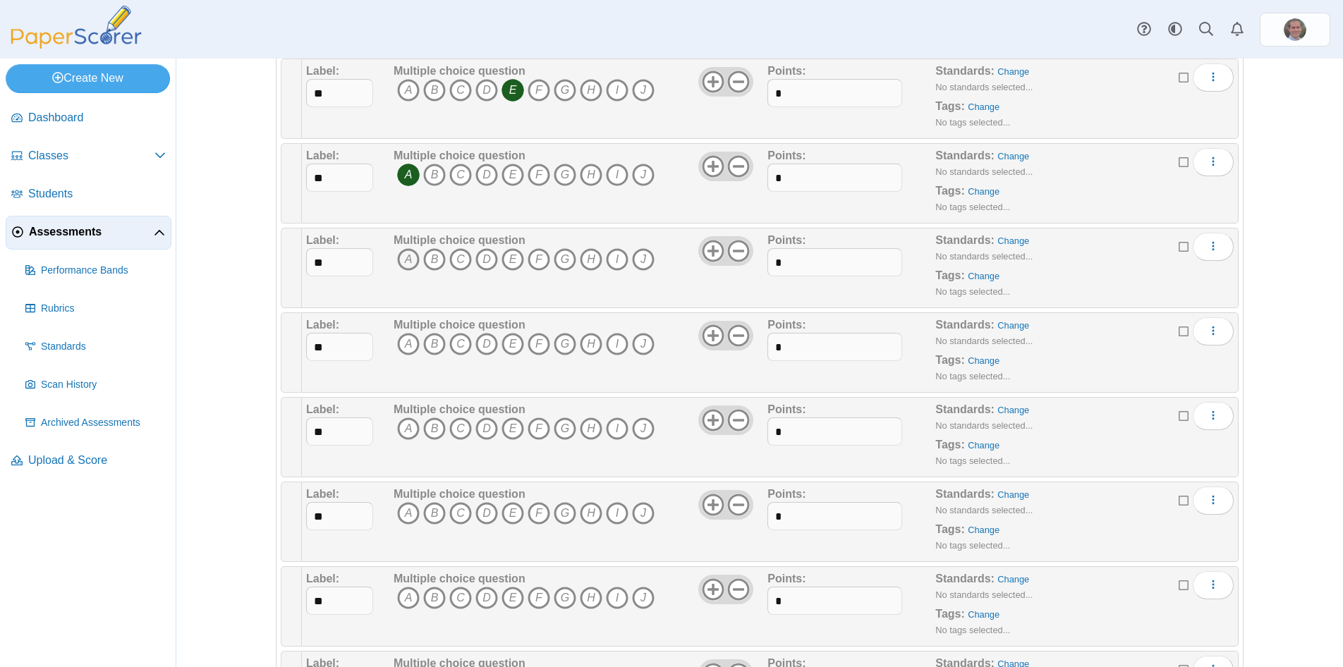
click at [415, 259] on icon "A" at bounding box center [408, 259] width 23 height 23
click at [407, 345] on icon "A" at bounding box center [408, 344] width 23 height 23
click at [410, 441] on span "A B C D E F G H I J" at bounding box center [524, 430] width 261 height 26
click at [512, 516] on icon "E" at bounding box center [512, 513] width 23 height 23
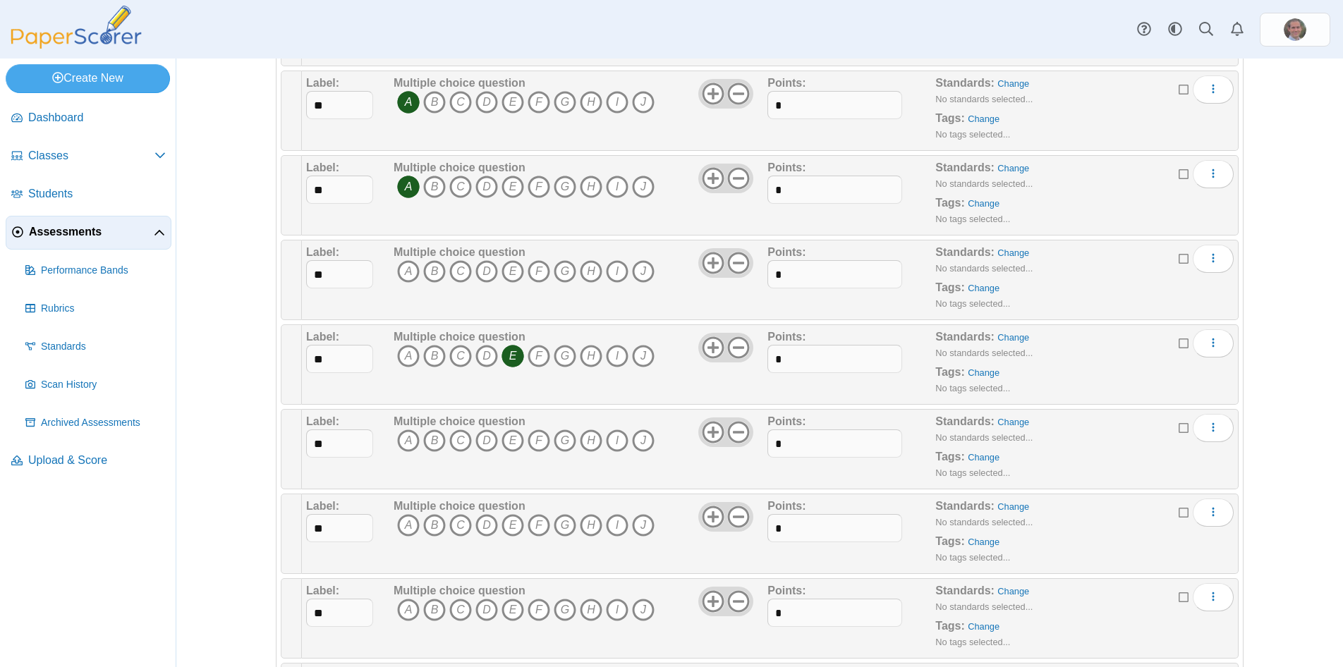
scroll to position [3114, 0]
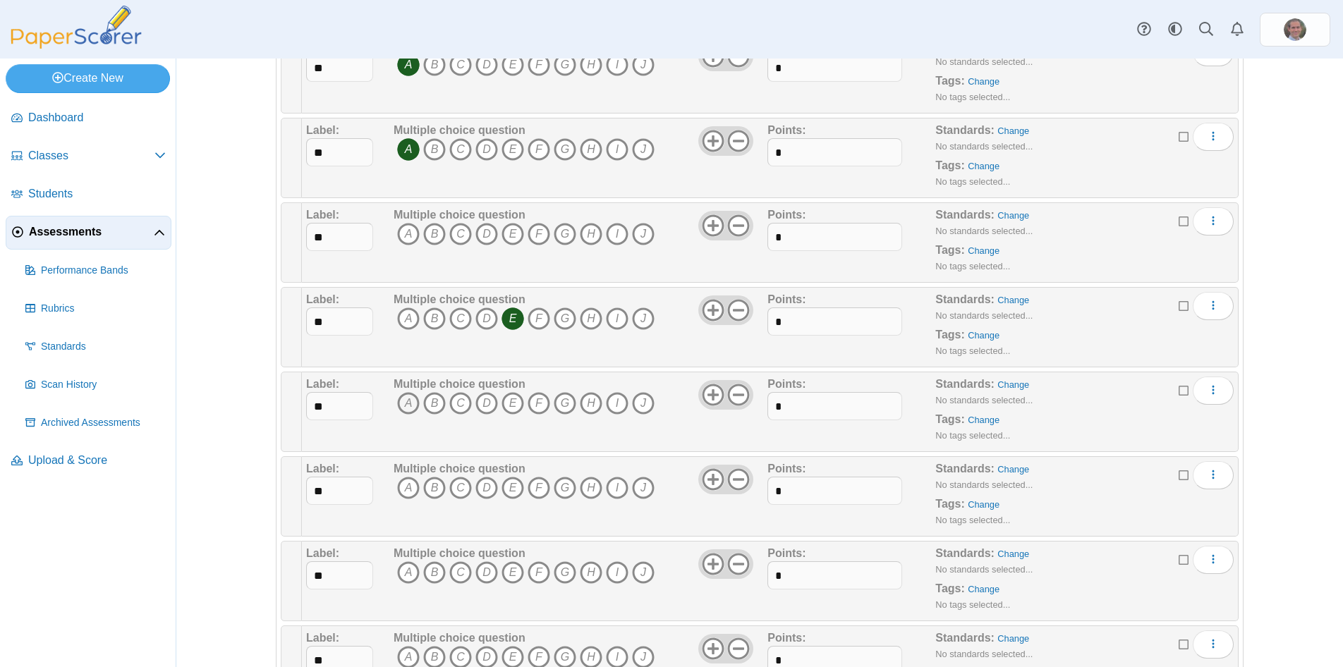
click at [413, 399] on icon "A" at bounding box center [408, 403] width 23 height 23
click at [534, 484] on icon "F" at bounding box center [538, 488] width 23 height 23
click at [434, 571] on icon "B" at bounding box center [434, 572] width 23 height 23
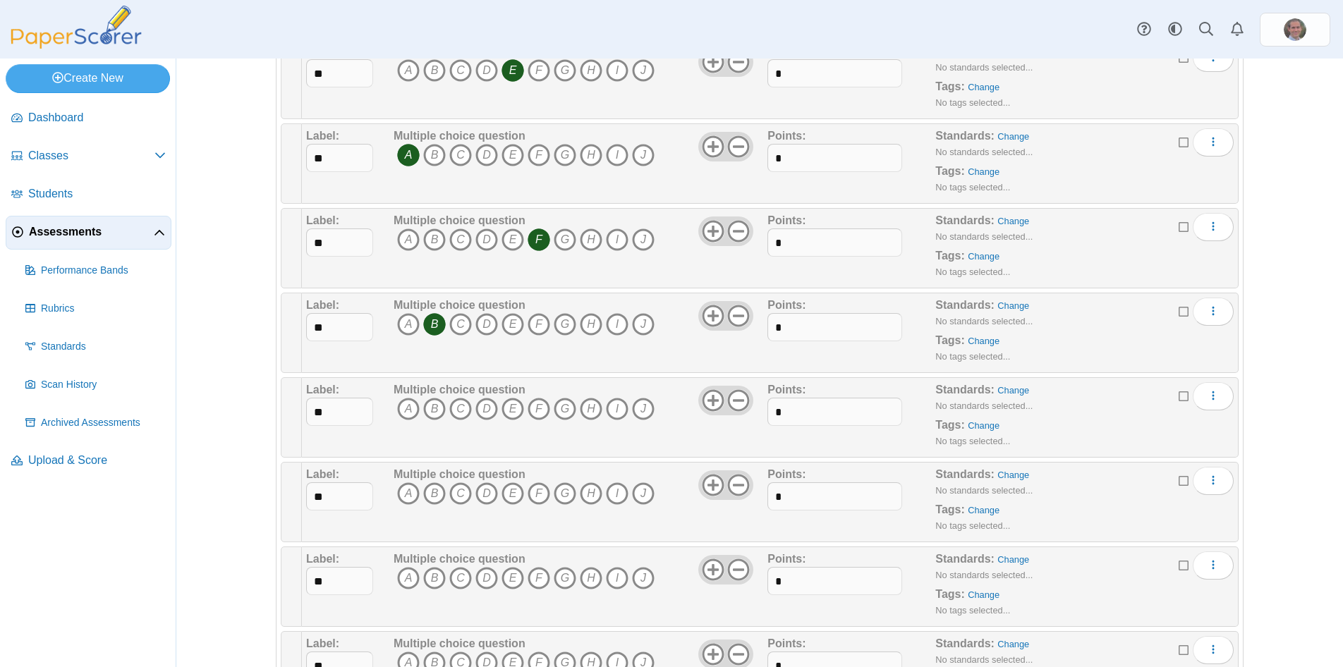
scroll to position [3406, 0]
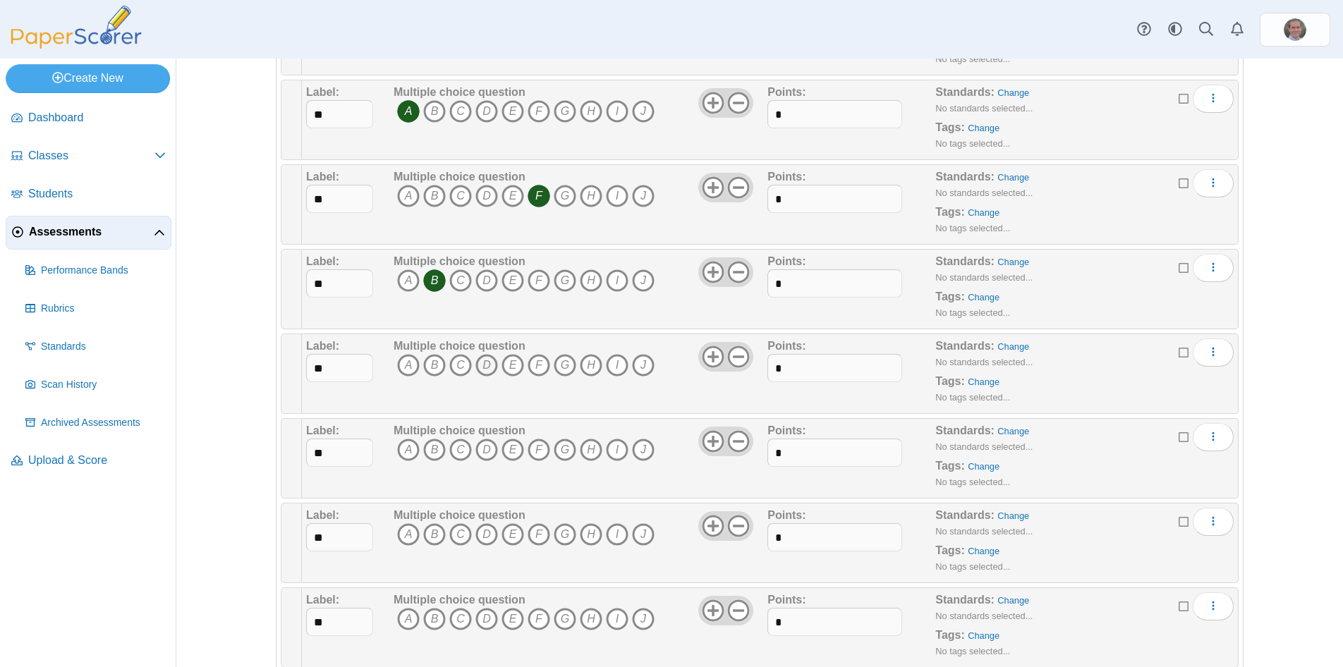
click at [486, 366] on icon "D" at bounding box center [486, 365] width 23 height 23
click at [437, 458] on icon "B" at bounding box center [434, 450] width 23 height 23
click at [433, 533] on icon "B" at bounding box center [434, 534] width 23 height 23
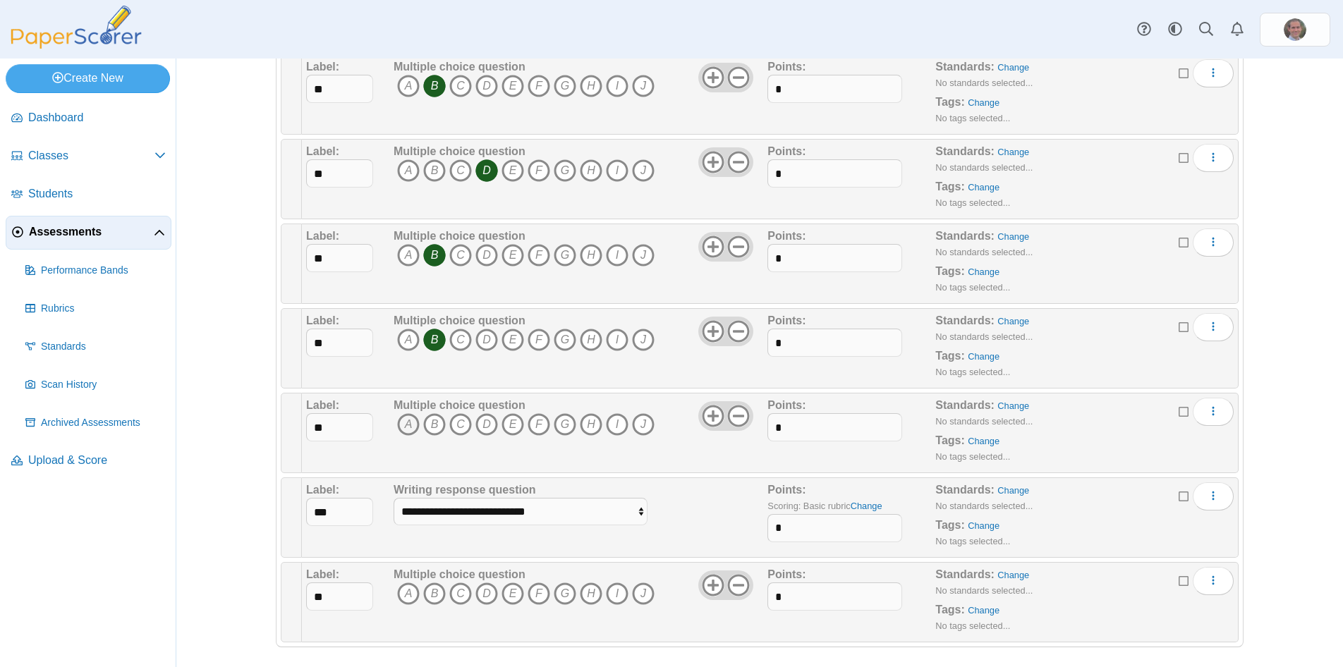
click at [413, 418] on icon "A" at bounding box center [408, 424] width 23 height 23
click at [405, 605] on span "A B C D E F G H I J" at bounding box center [524, 596] width 261 height 26
click at [407, 599] on icon "A" at bounding box center [408, 594] width 23 height 23
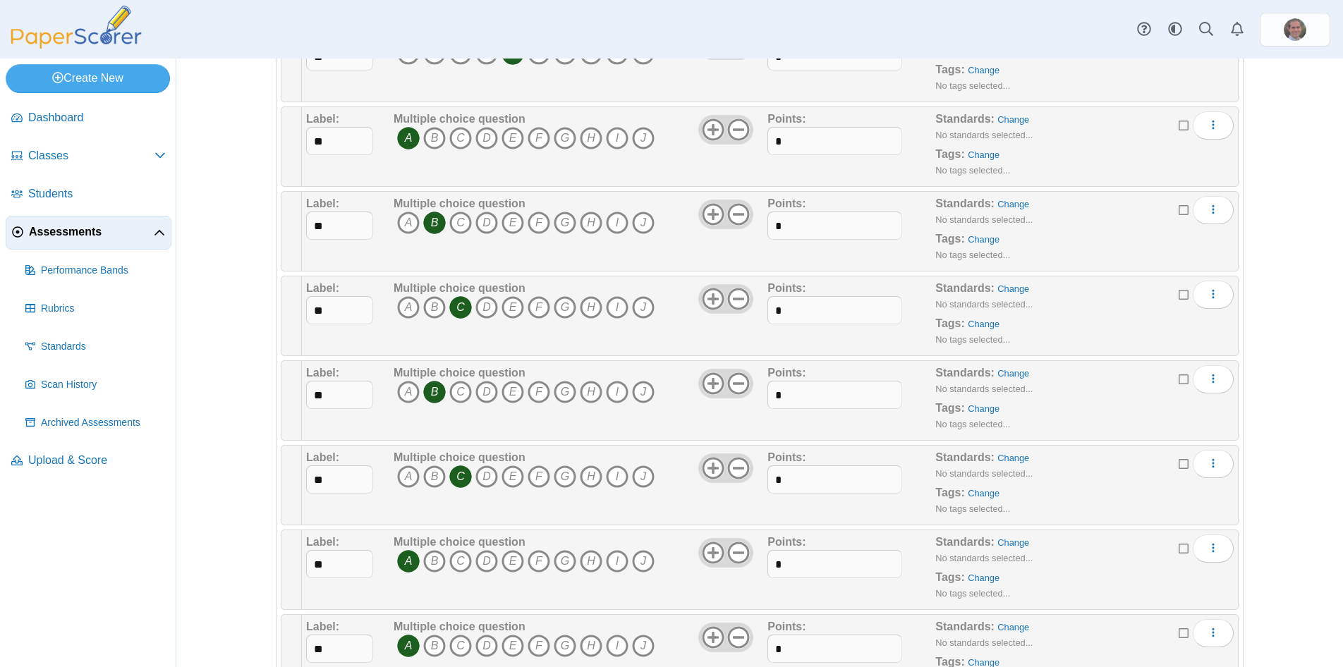
scroll to position [0, 0]
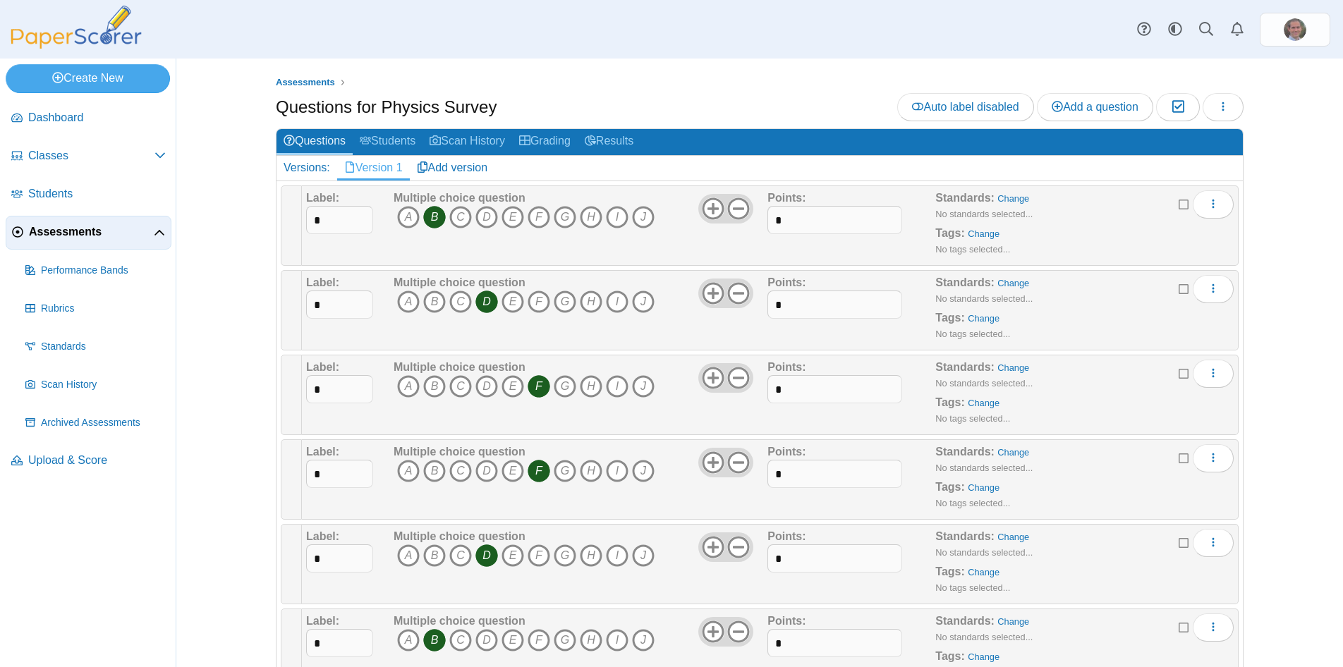
click at [1285, 246] on div "Assessments Questions for Physics Survey Auto label disabled Add a question Mod…" at bounding box center [760, 363] width 1058 height 609
click at [1276, 147] on div "Assessments Questions for Physics Survey Auto label disabled Add a question Mod…" at bounding box center [760, 363] width 1058 height 609
